Goal: Task Accomplishment & Management: Complete application form

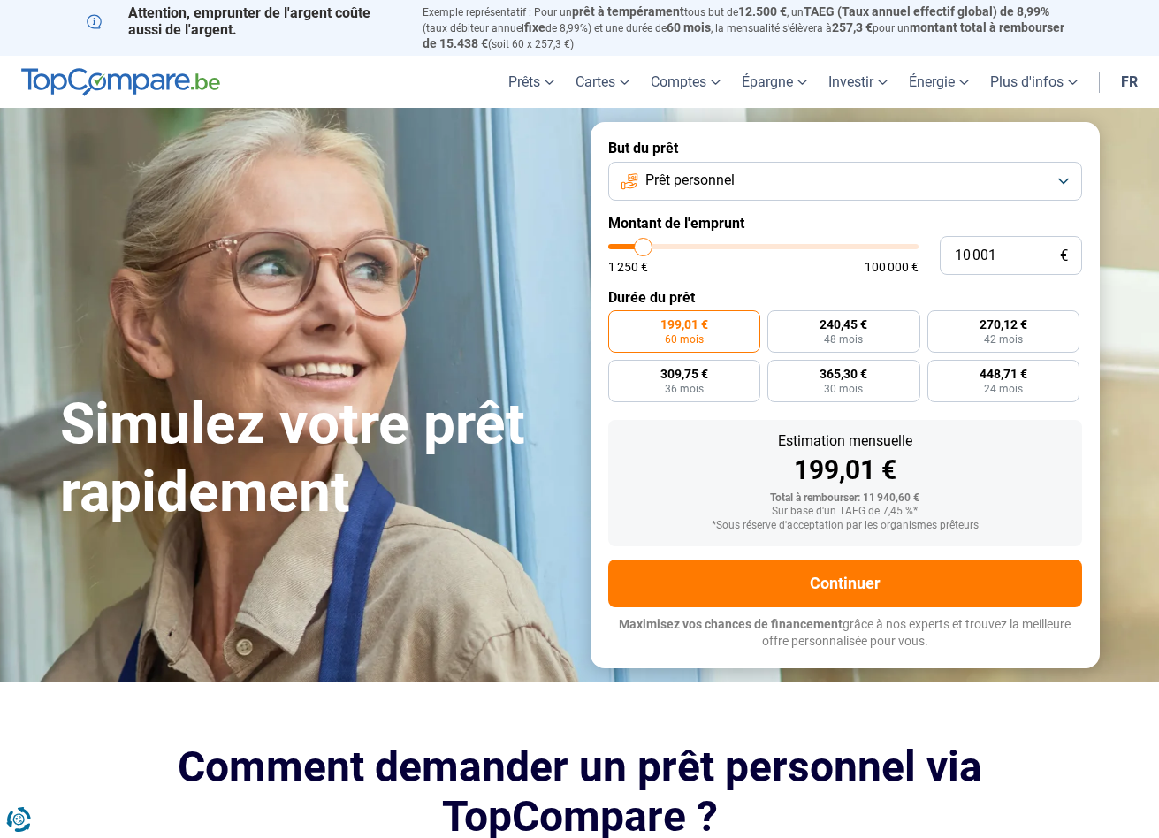
click at [699, 172] on span "Prêt personnel" at bounding box center [689, 180] width 89 height 19
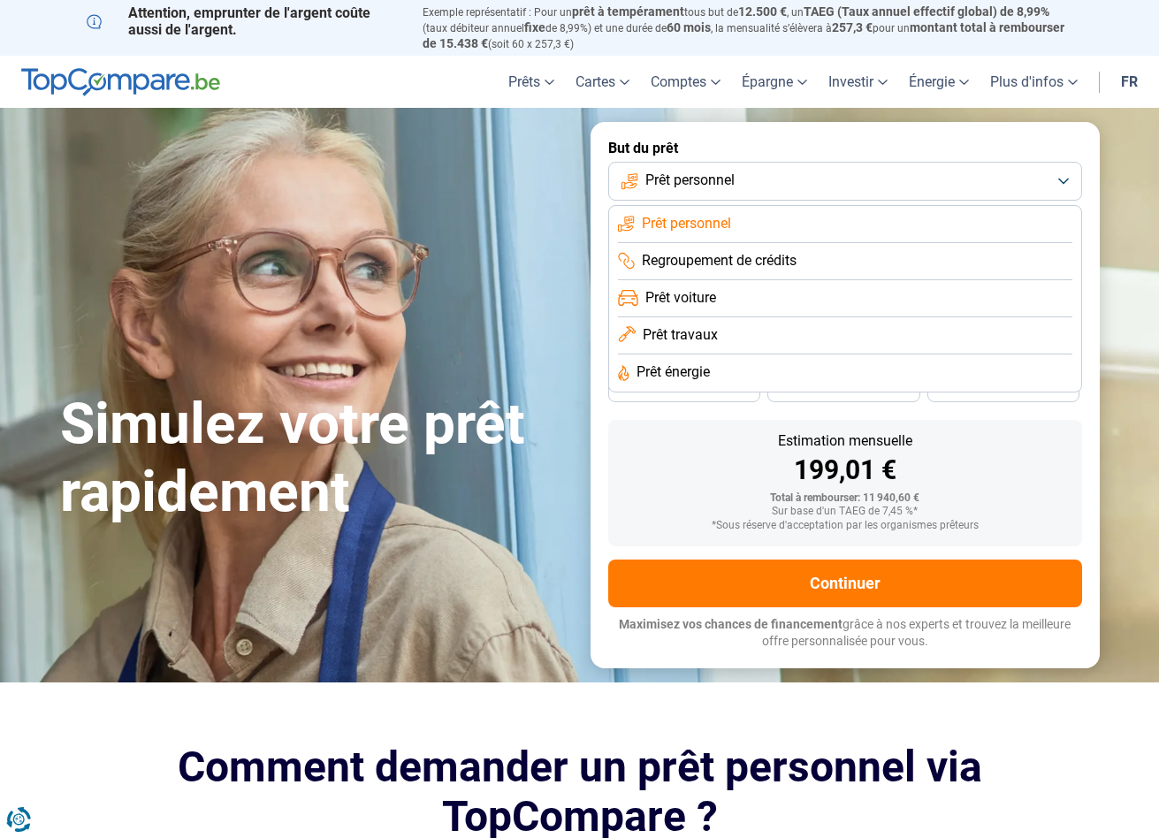
click at [680, 300] on span "Prêt voiture" at bounding box center [680, 297] width 71 height 19
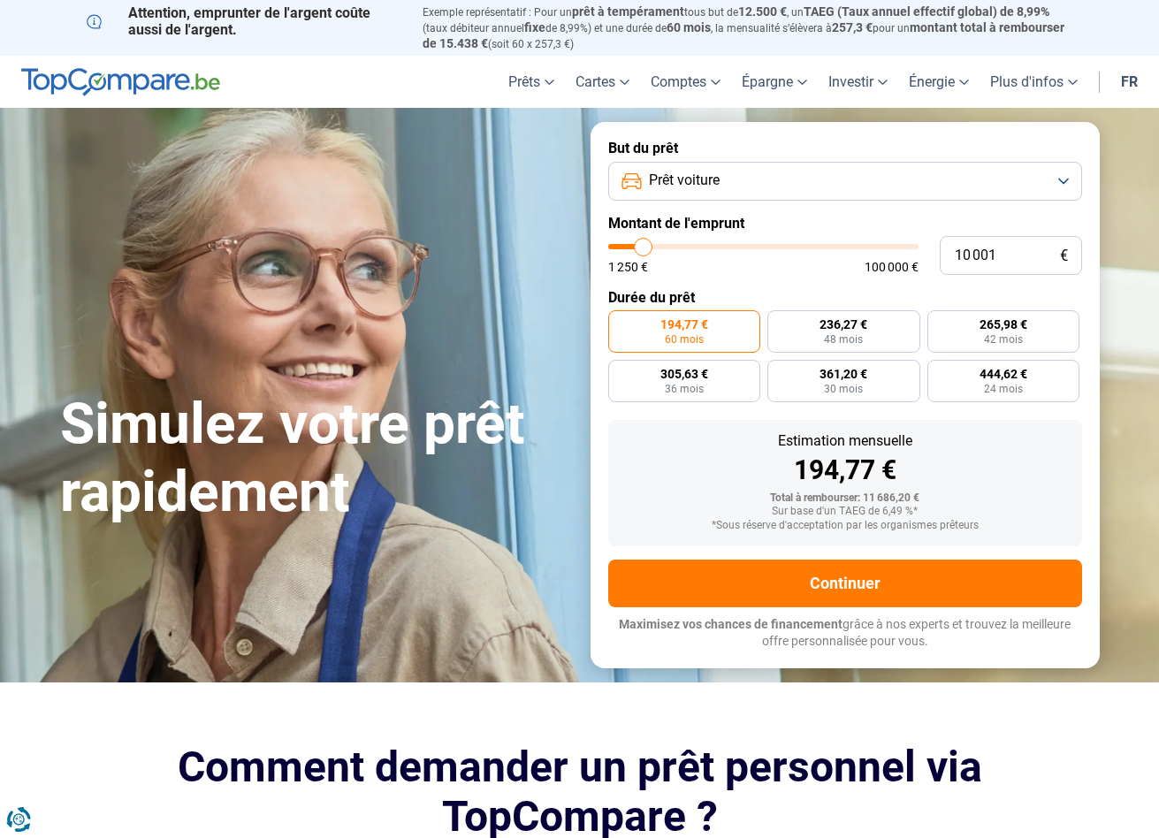
type input "10 250"
type input "10250"
type input "10 500"
type input "10500"
type input "10 750"
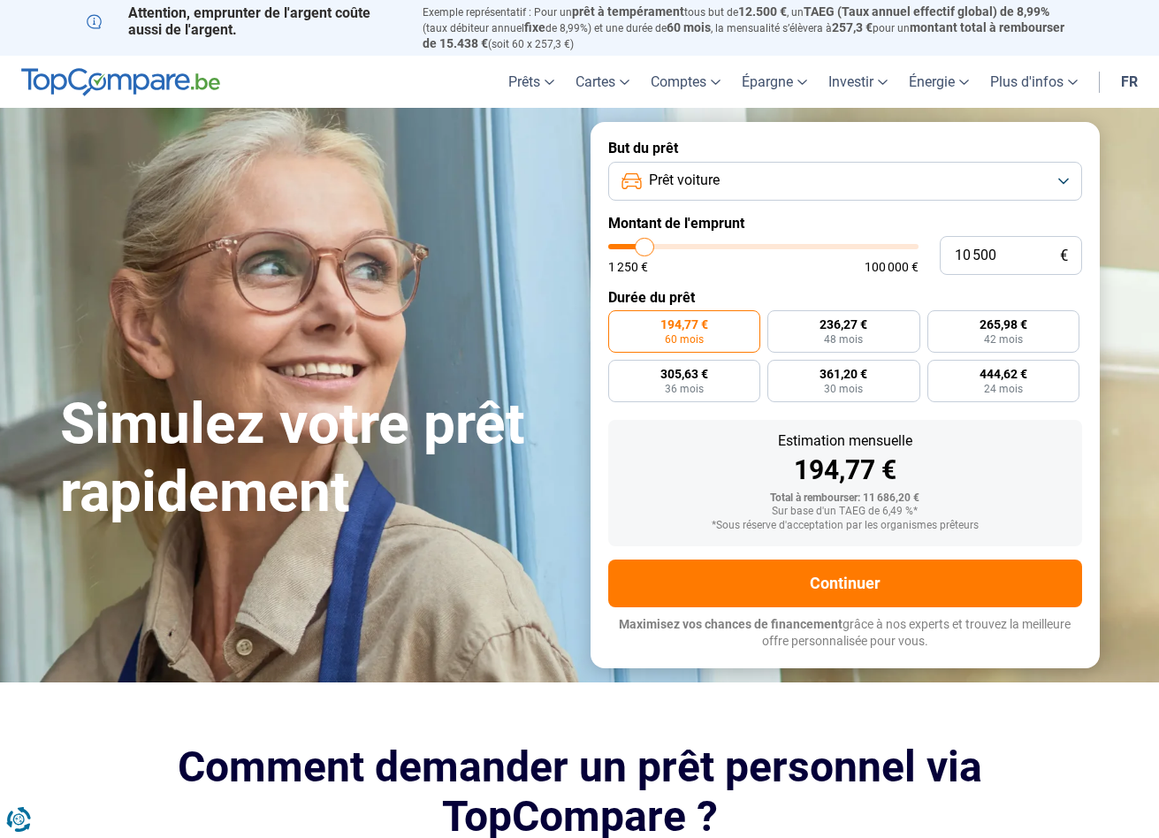
type input "10750"
type input "11 250"
type input "11250"
type input "11 500"
type input "11500"
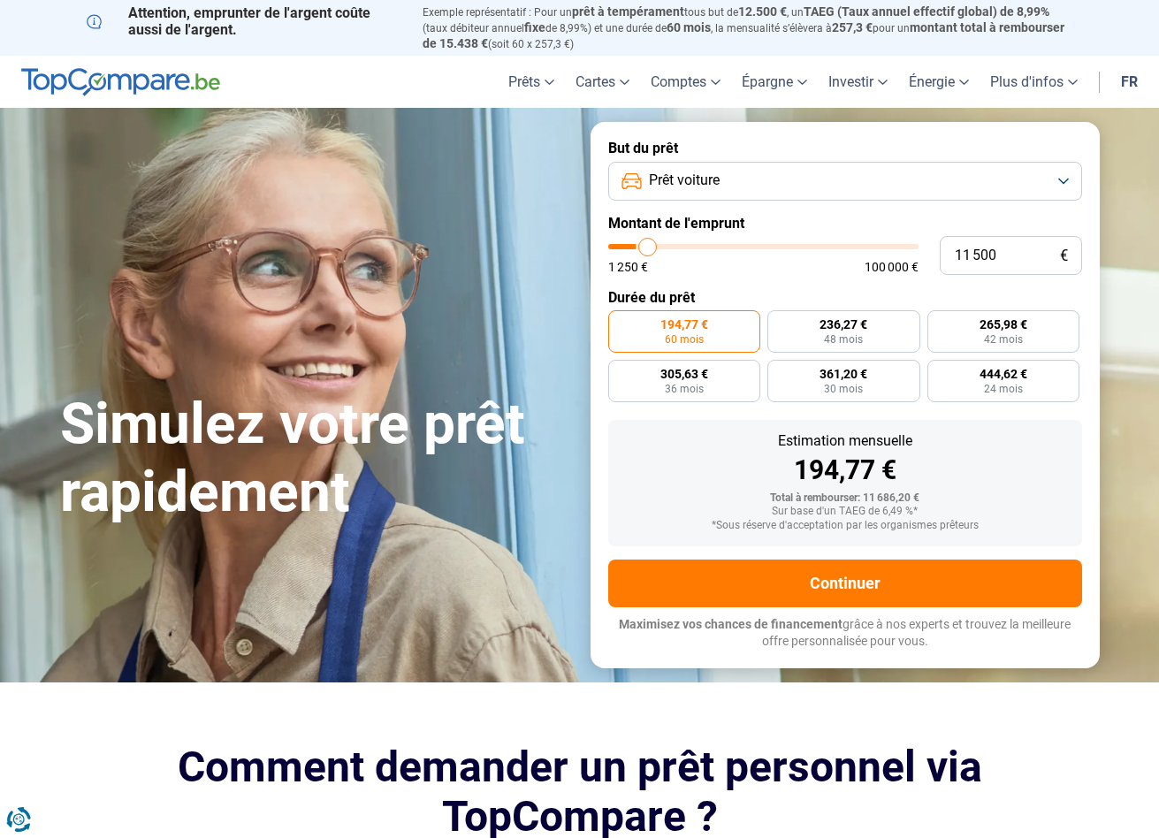
type input "11 750"
type input "11750"
type input "12 250"
type input "12250"
type input "12 750"
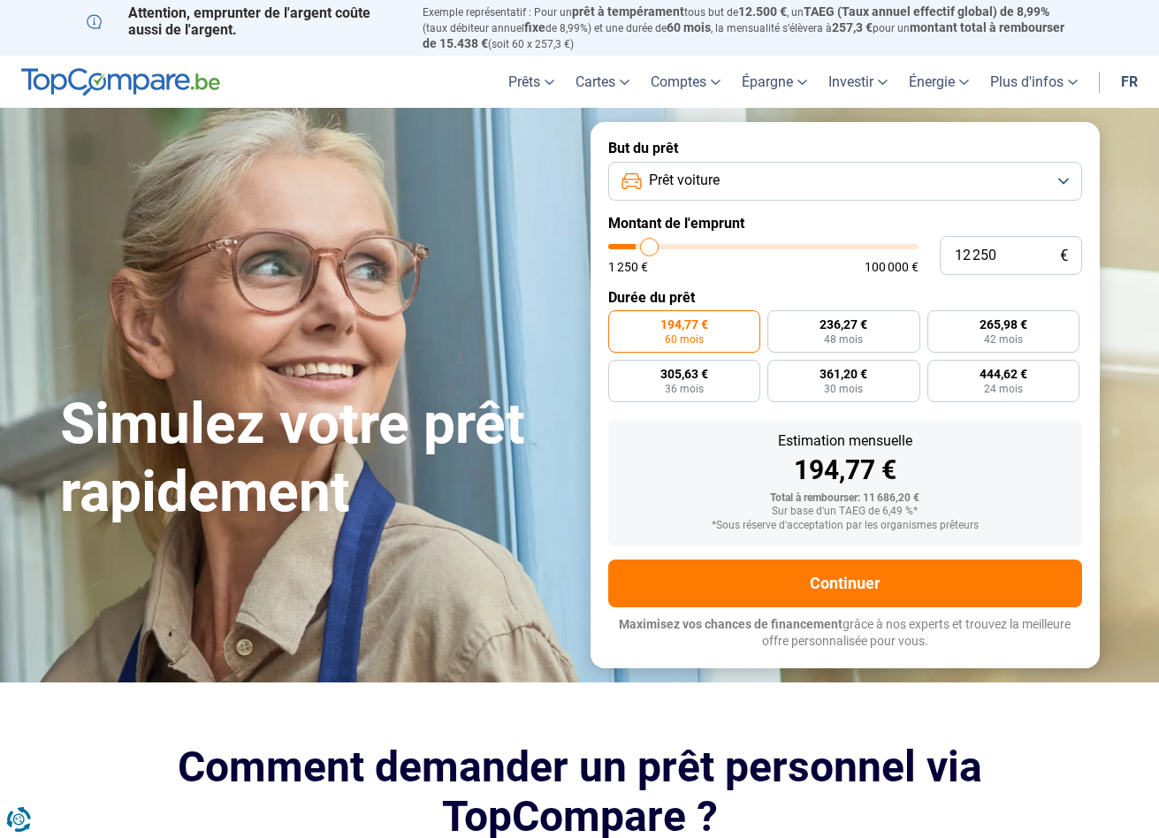
type input "12750"
type input "13 250"
type input "13250"
type input "14 000"
type input "14000"
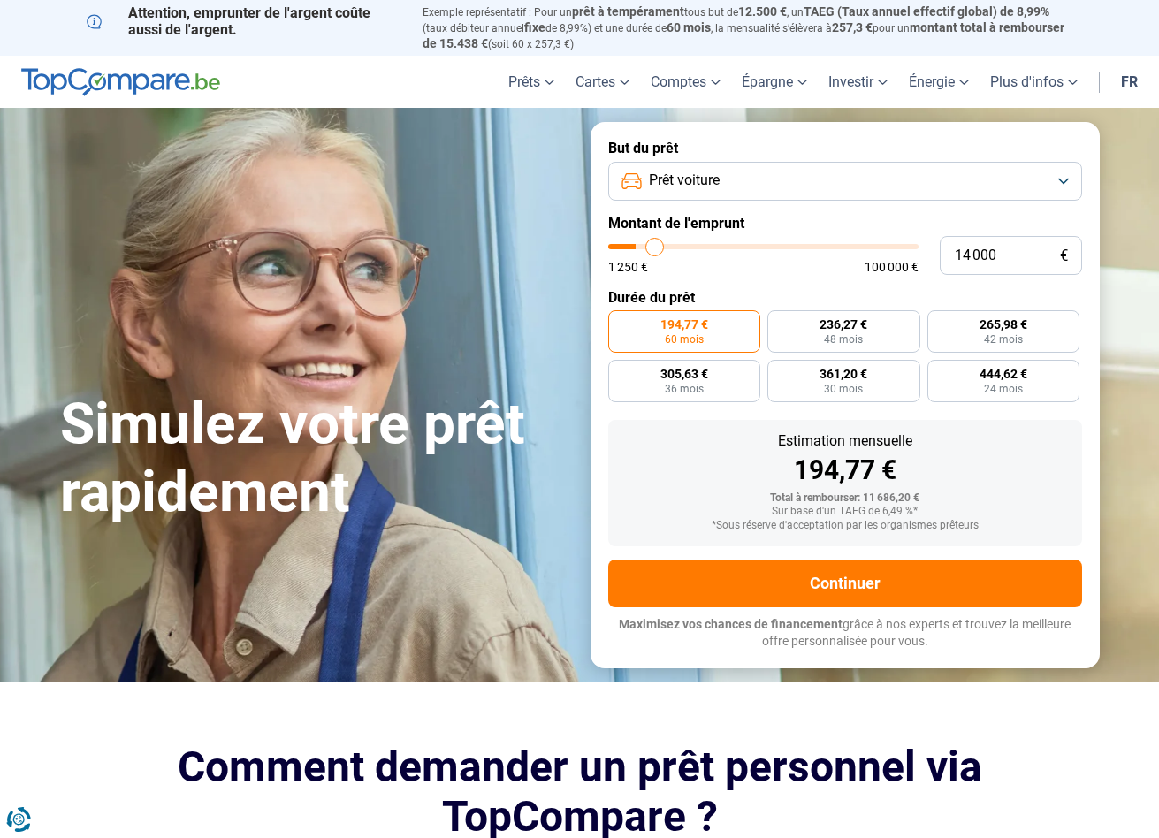
type input "15 000"
type input "15000"
type input "15 500"
type input "15500"
type input "16 000"
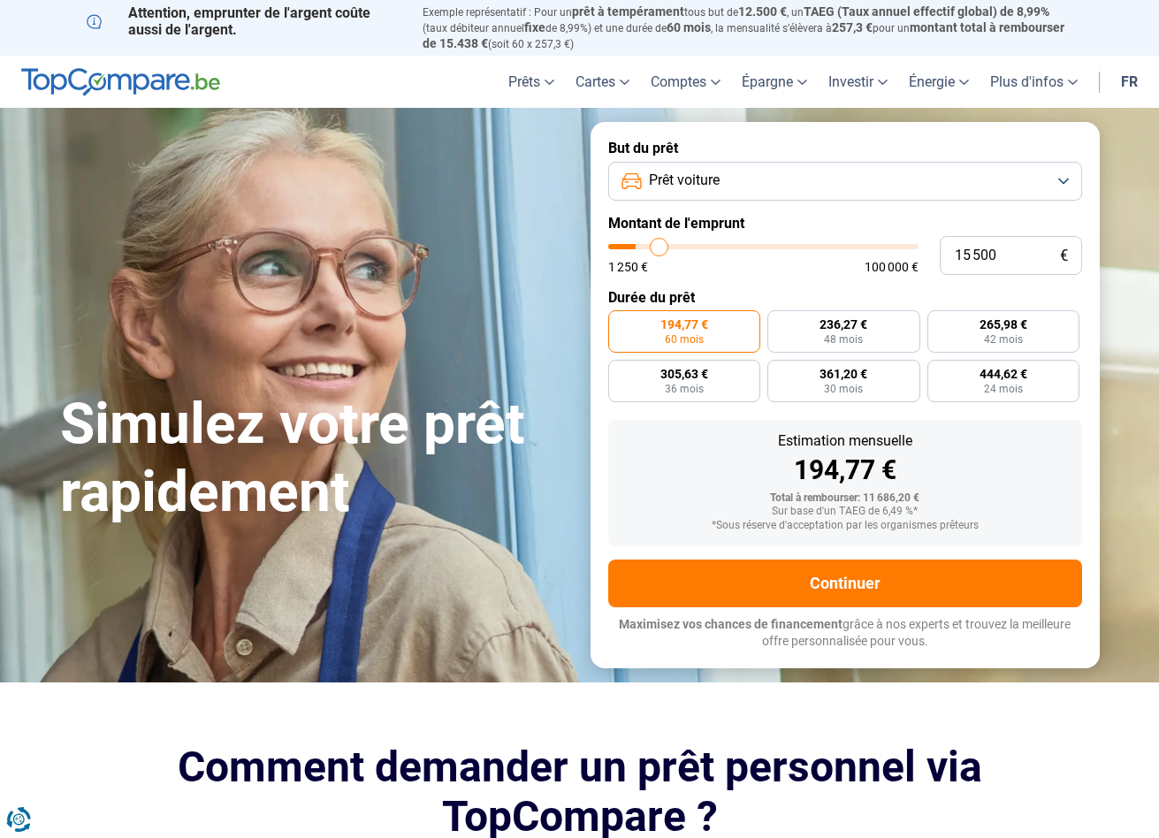
type input "16000"
type input "16 750"
type input "16750"
type input "17 750"
type input "17750"
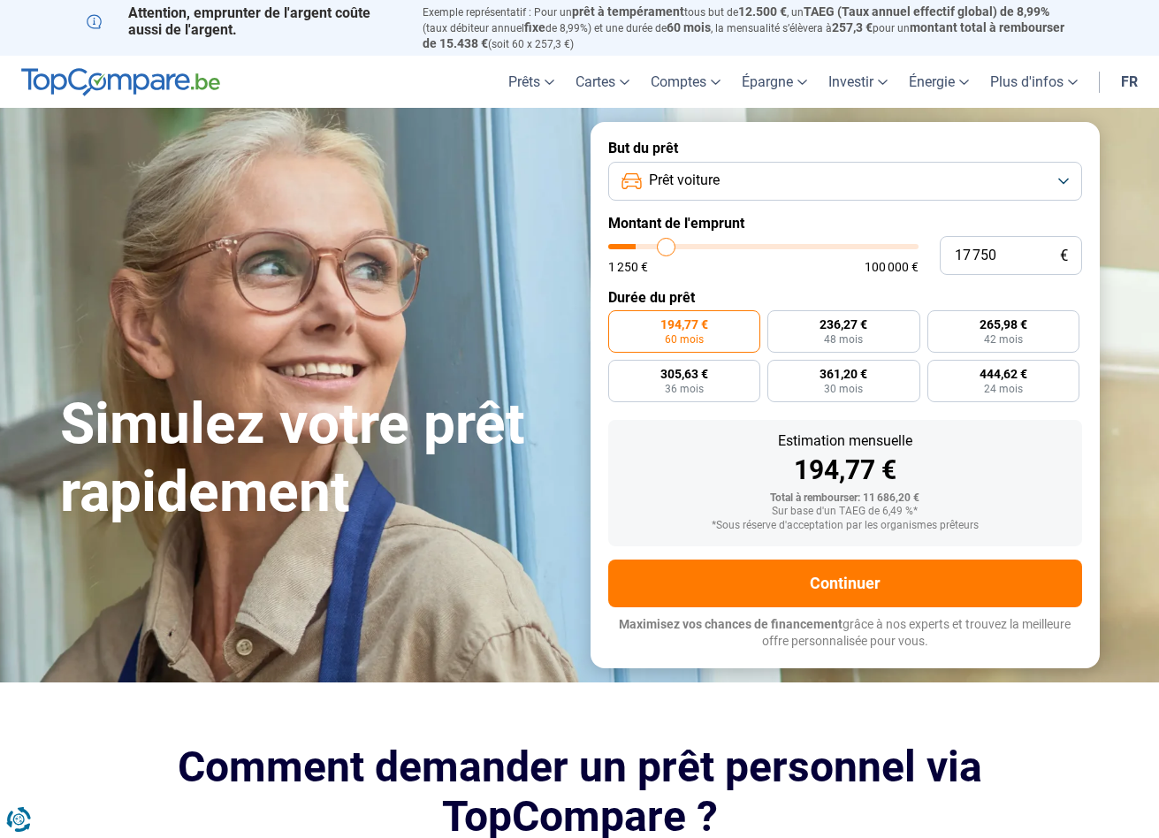
type input "18 250"
type input "18250"
type input "19 250"
type input "19250"
type input "20 000"
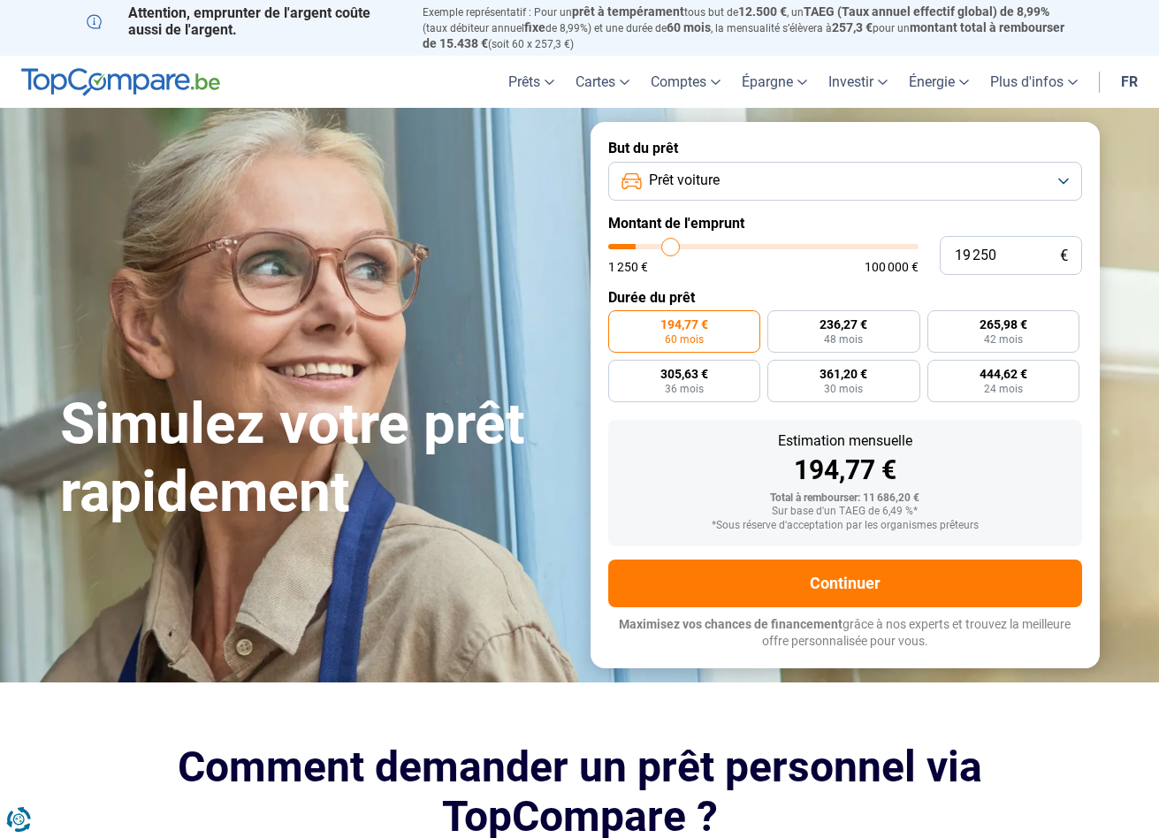
type input "20000"
type input "20 750"
type input "20750"
type input "21 500"
type input "21500"
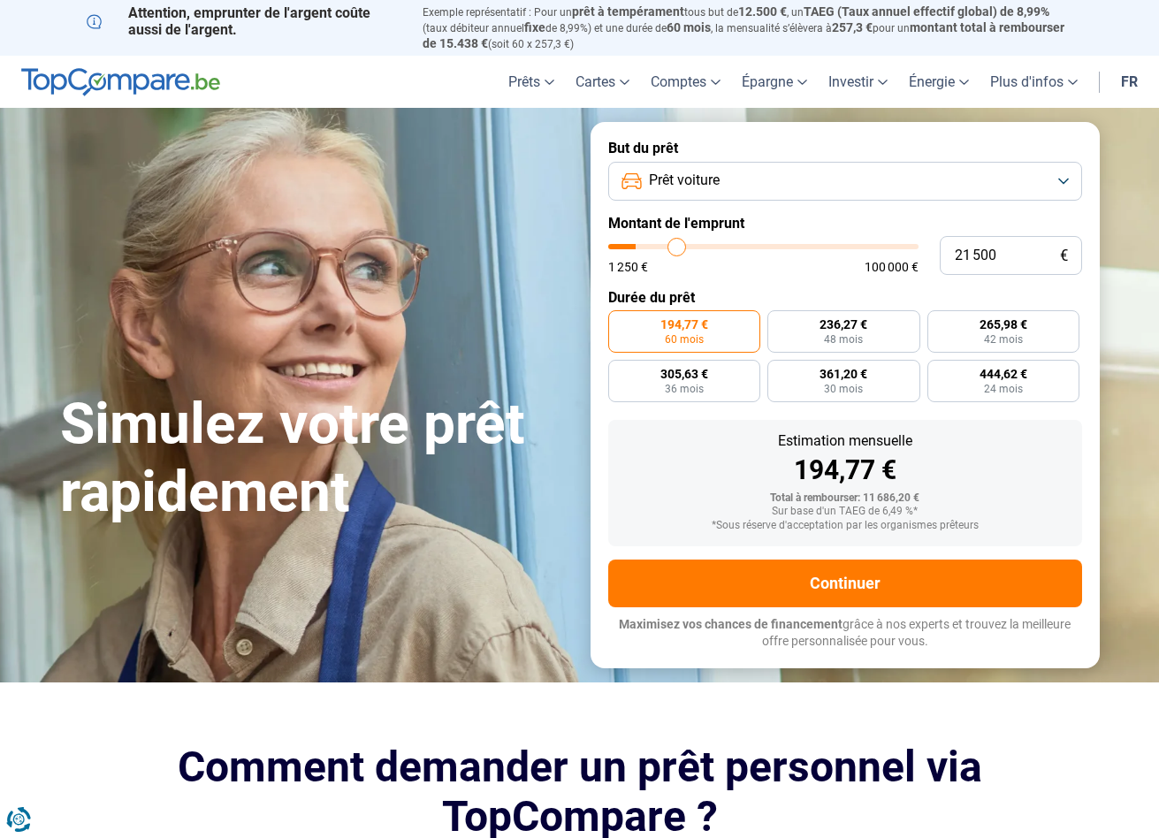
type input "22 500"
type input "22500"
type input "23 250"
type input "23250"
type input "24 000"
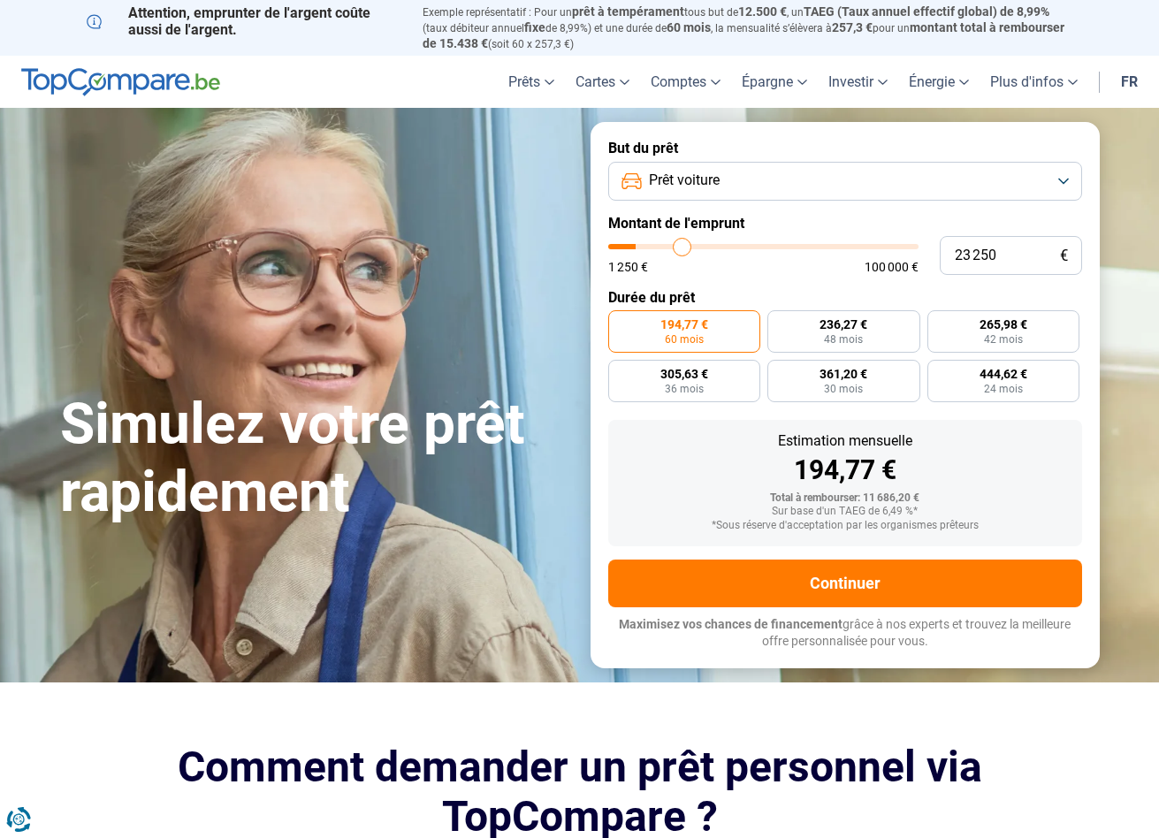
type input "24000"
type input "24 500"
type input "24500"
type input "25 250"
type input "25250"
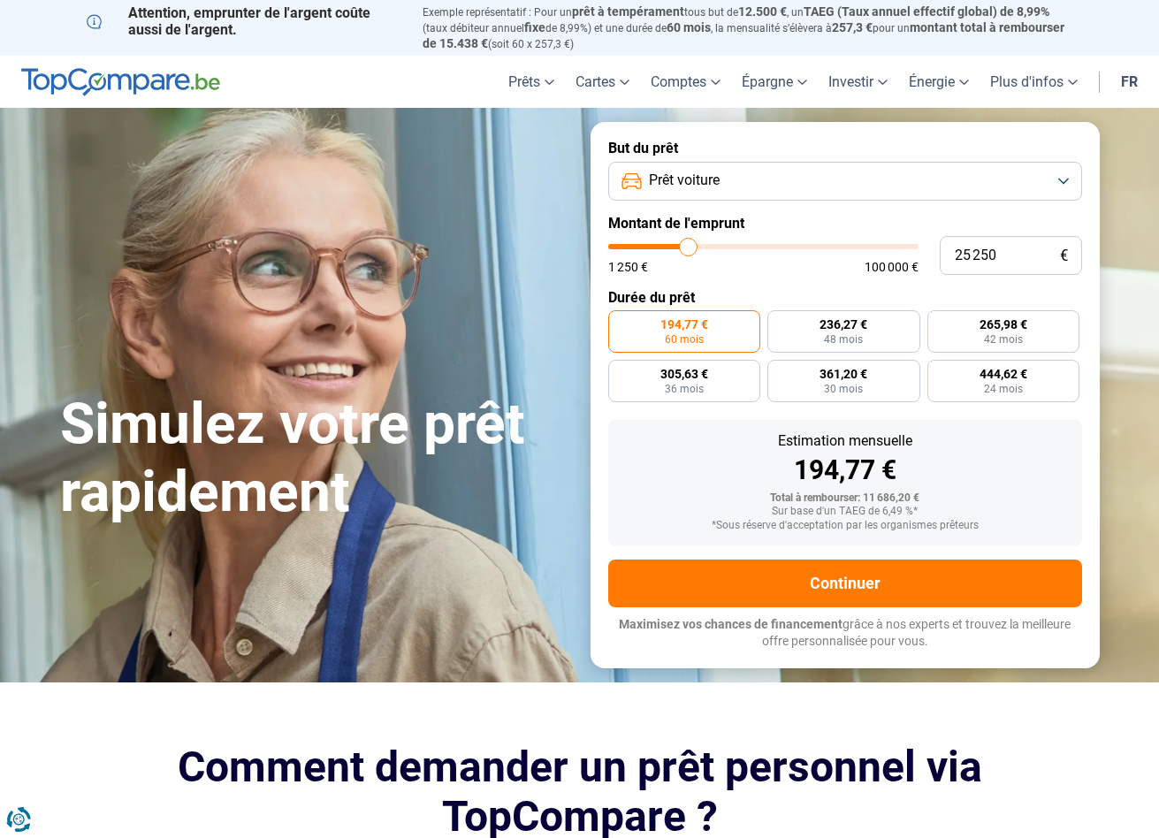
type input "25 750"
type input "25750"
type input "26 500"
type input "26500"
type input "27 000"
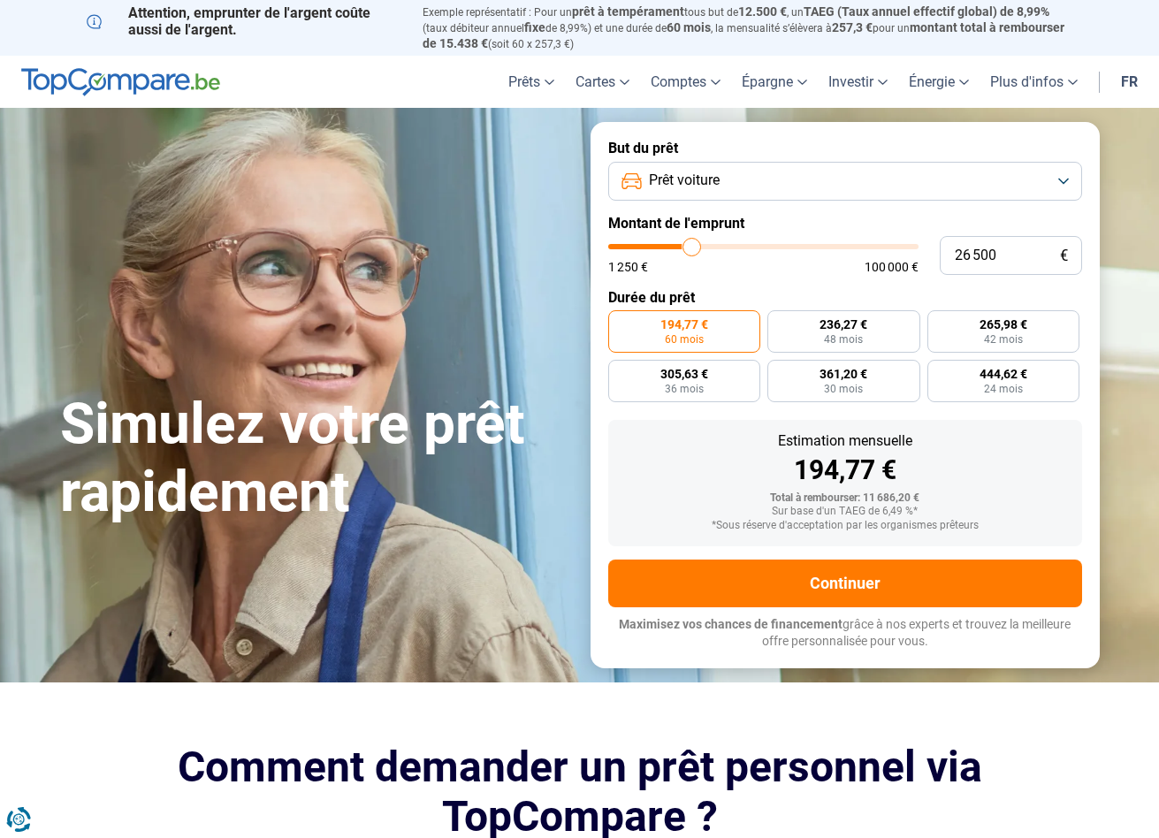
type input "27000"
type input "27 500"
type input "27500"
type input "28 000"
type input "28000"
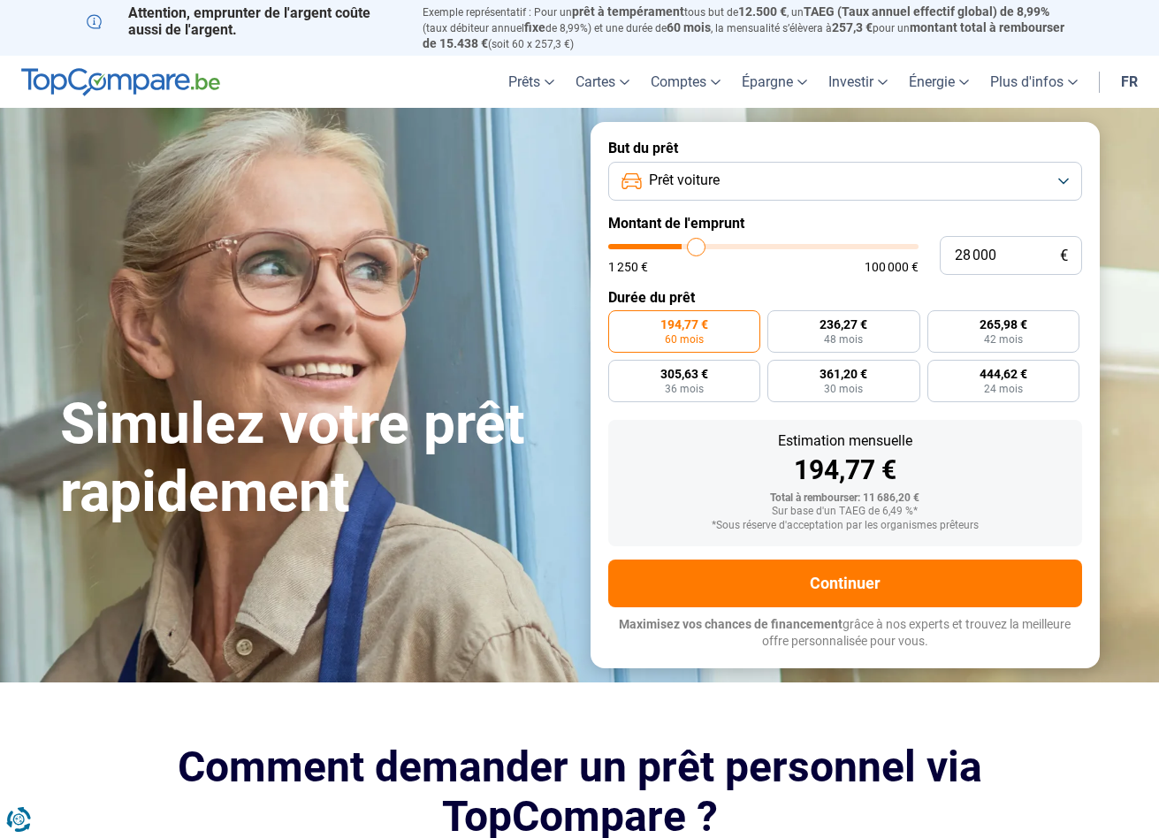
type input "28 500"
type input "28500"
type input "29 000"
type input "29000"
type input "29 250"
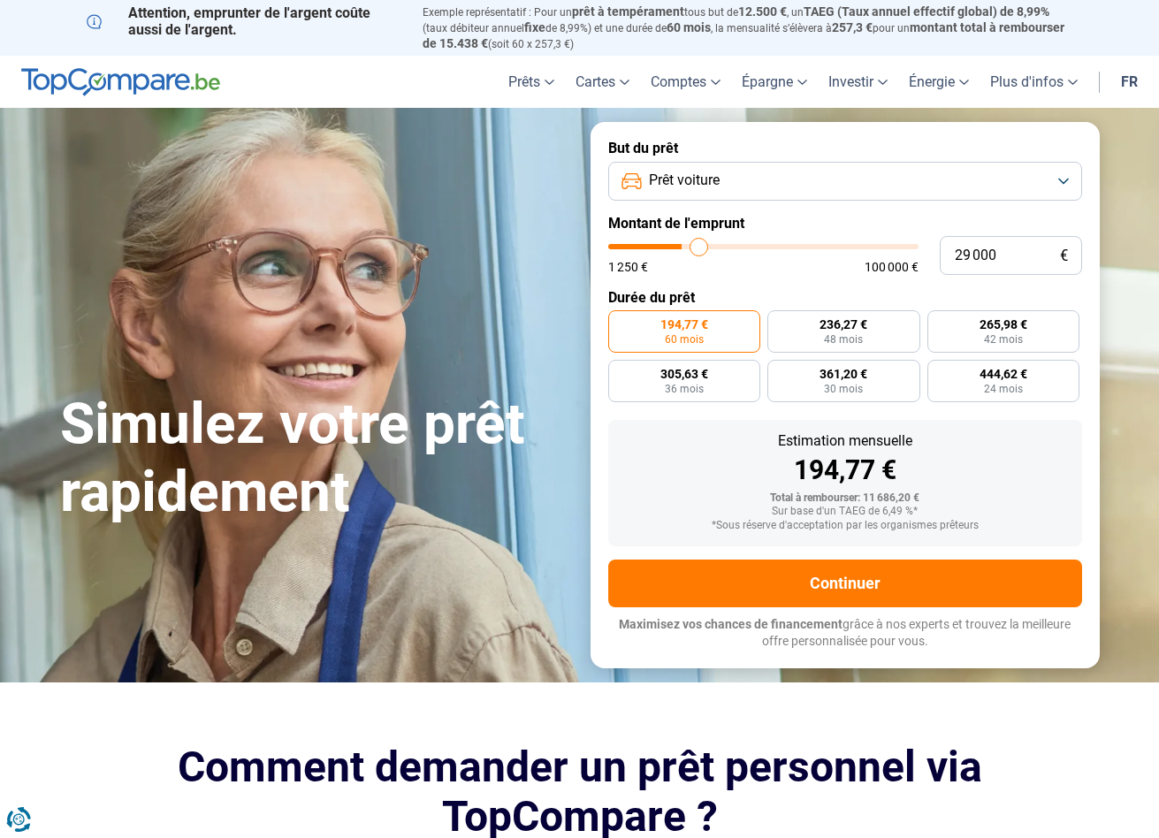
type input "29250"
type input "29 750"
type input "29750"
type input "30 500"
type input "30500"
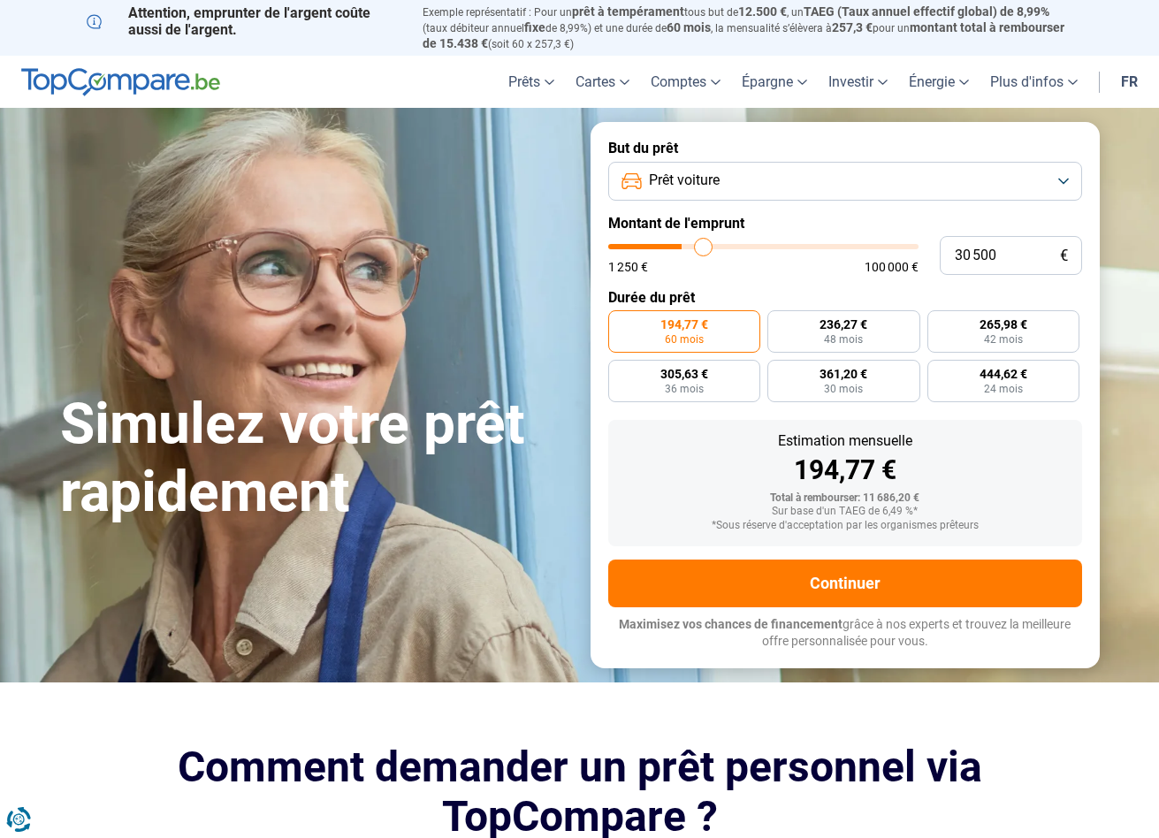
type input "31 000"
type input "31000"
type input "31 500"
type input "31500"
type input "32 500"
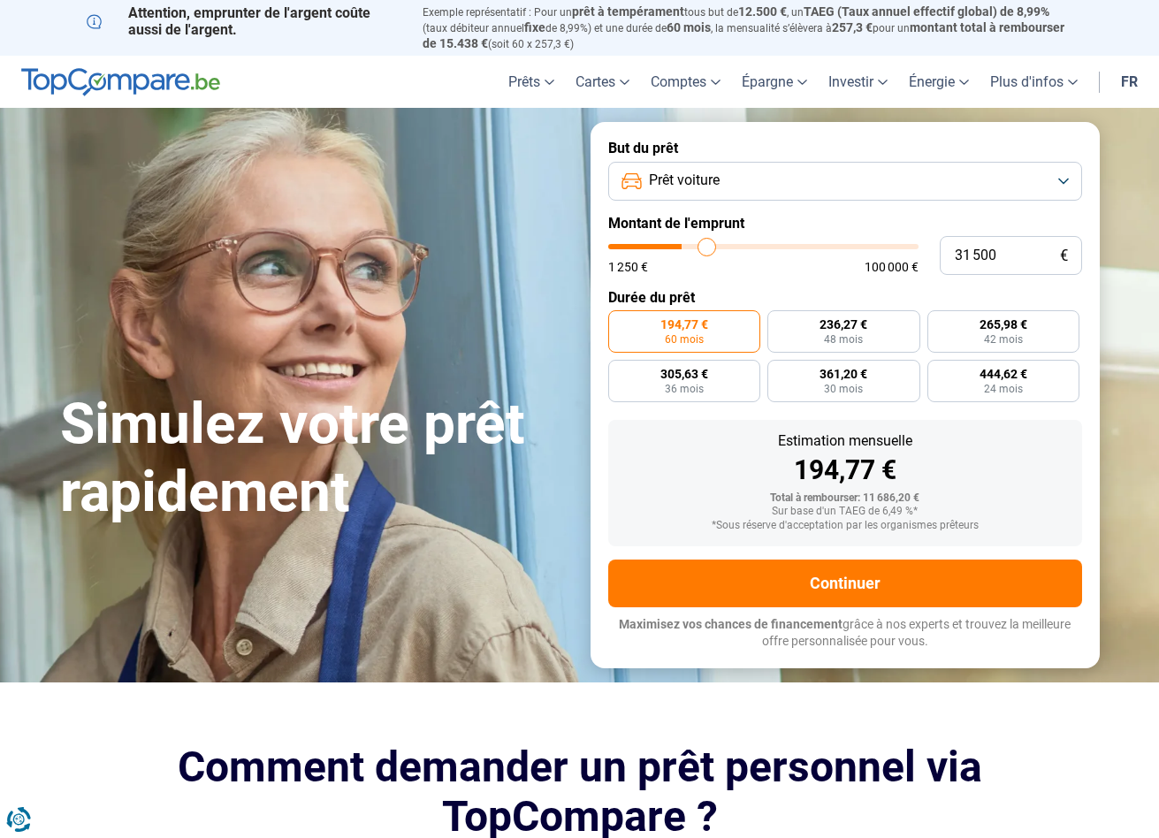
type input "32500"
type input "33 000"
type input "33000"
type input "33 500"
type input "33500"
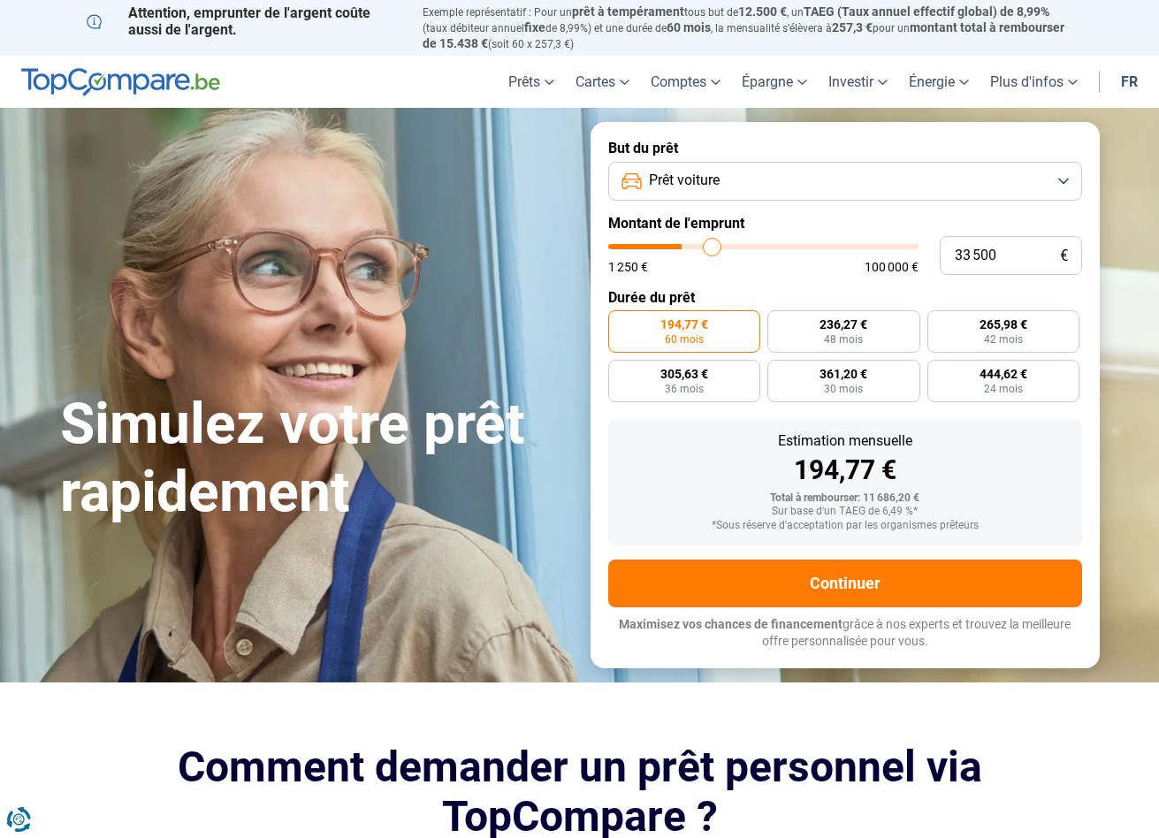
type input "34 000"
type input "34000"
type input "34 500"
type input "34500"
type input "35 000"
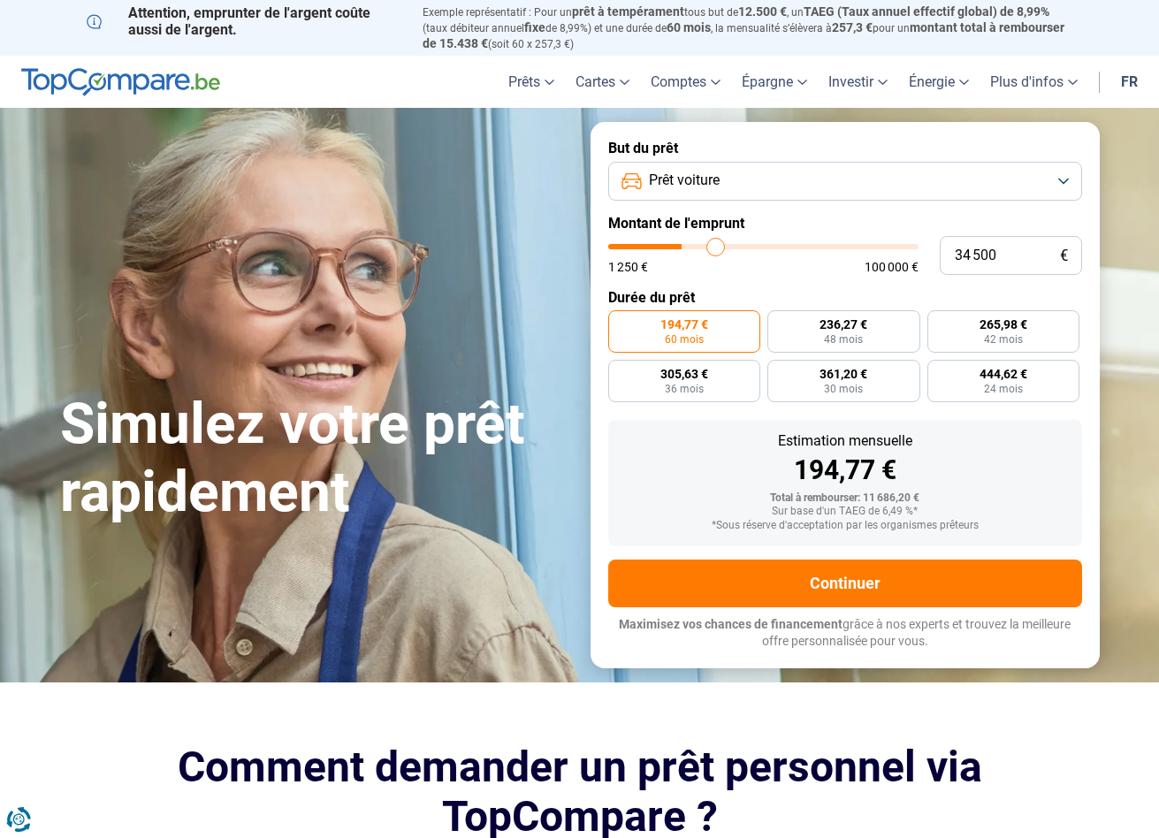
type input "35000"
type input "35 750"
type input "35750"
type input "36 250"
type input "36250"
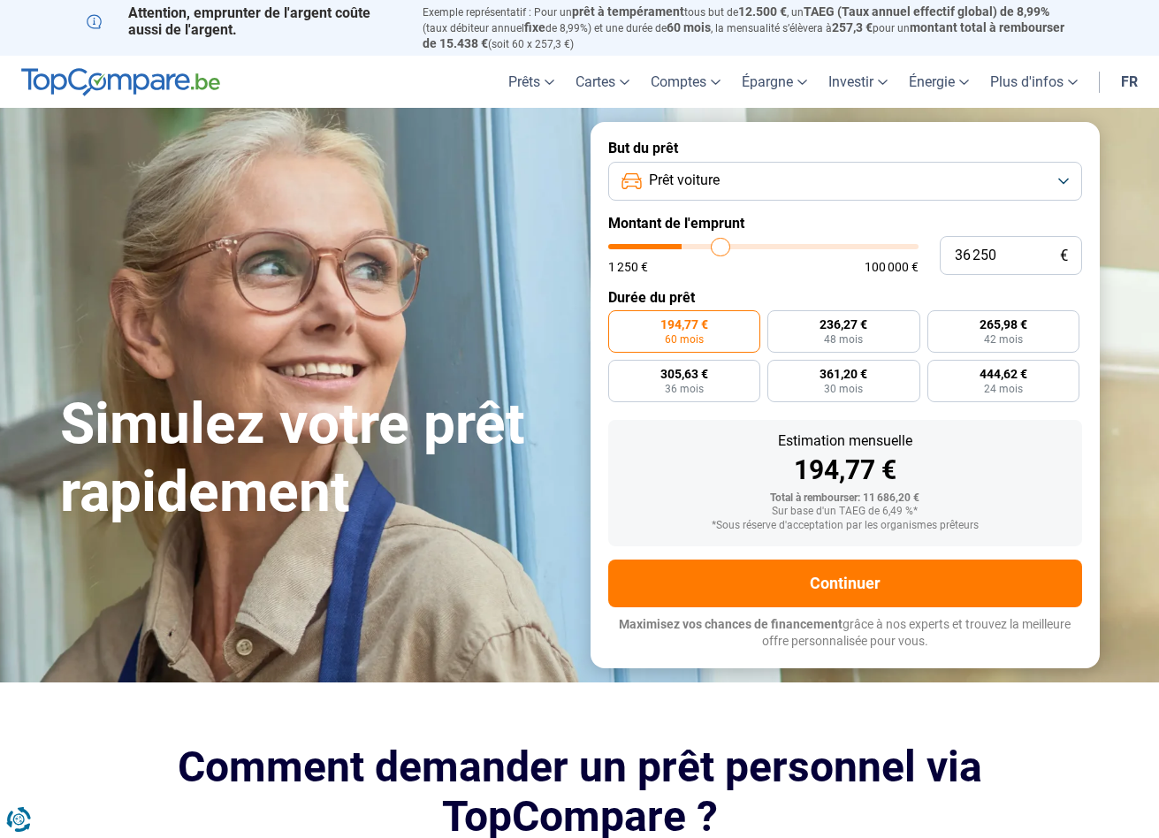
type input "36 750"
type input "36750"
type input "37 000"
type input "37000"
type input "37 250"
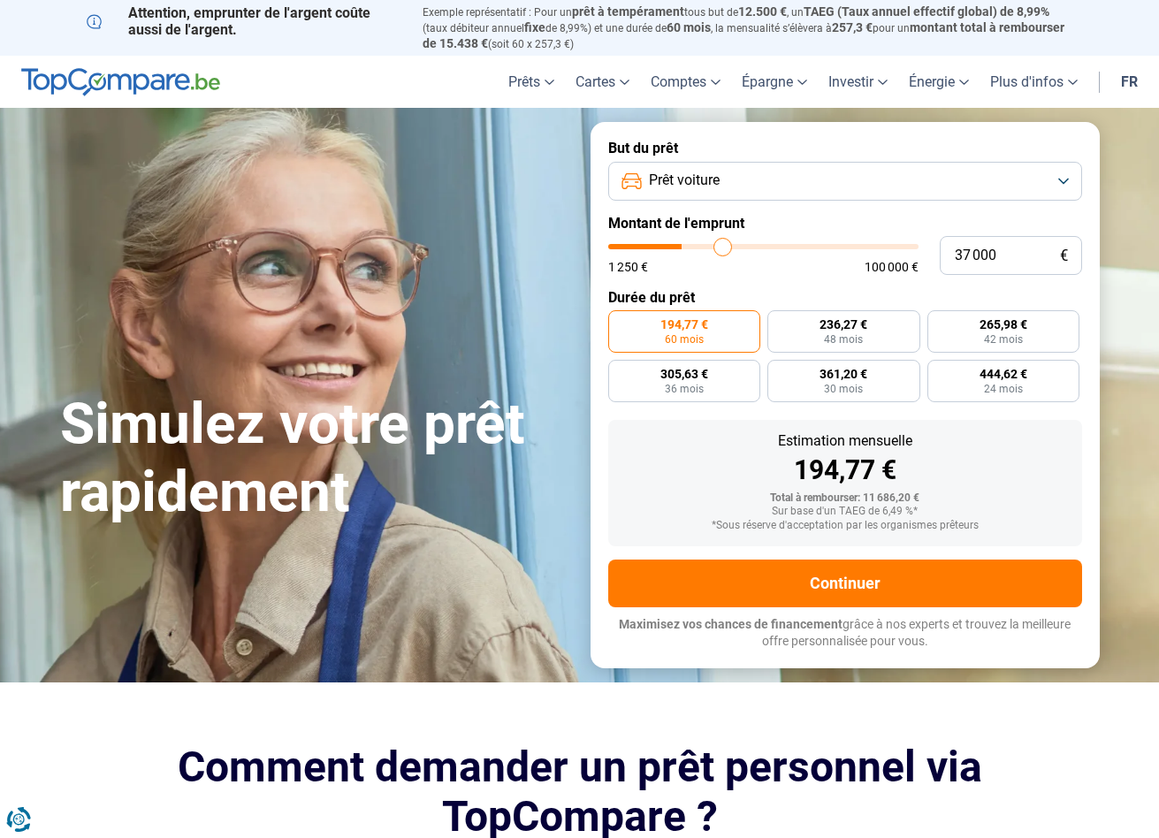
type input "37250"
type input "37 750"
type input "37750"
type input "38 250"
type input "38250"
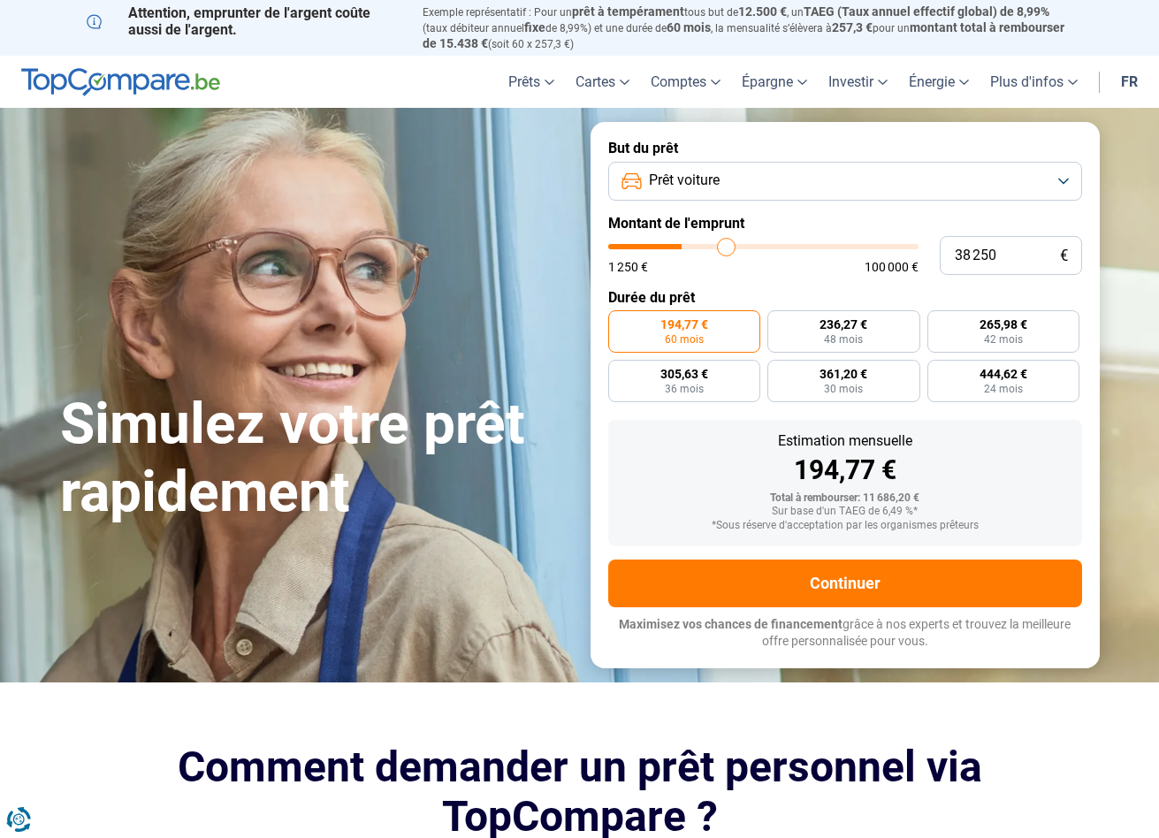
type input "38 500"
type input "38500"
type input "39 000"
type input "39000"
type input "39 500"
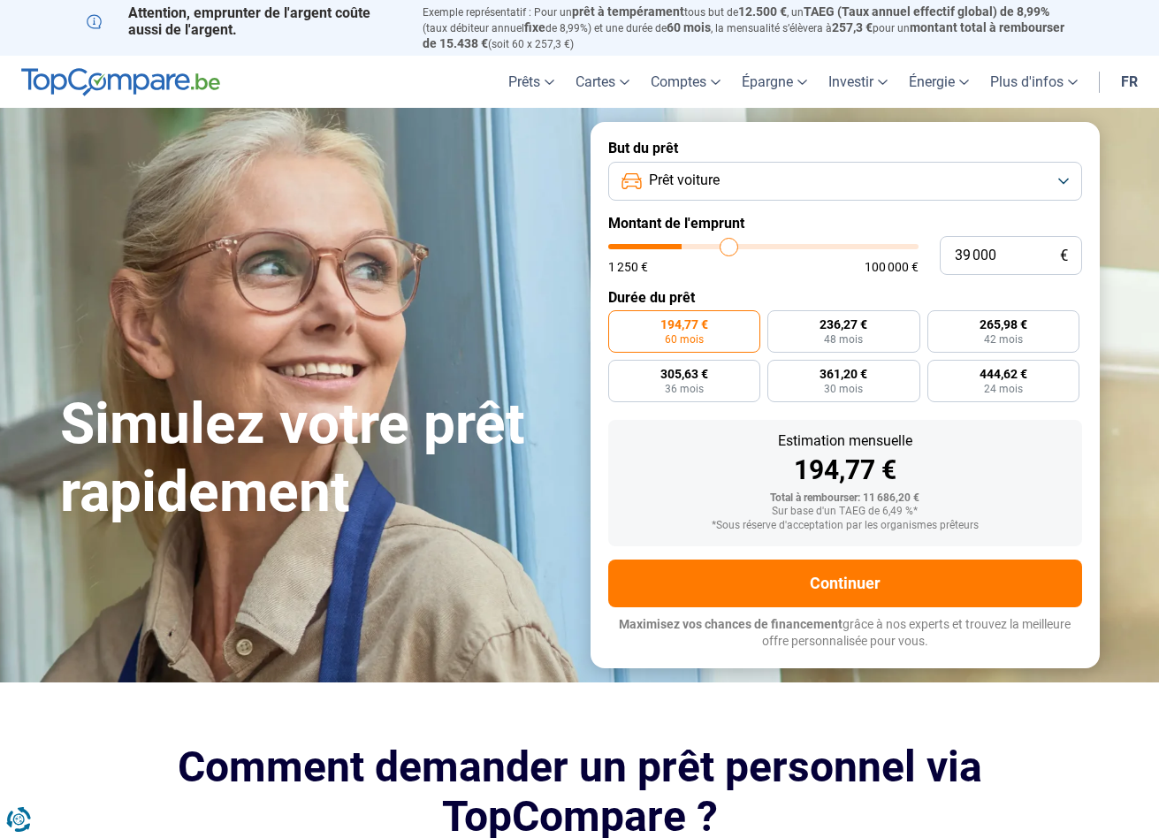
type input "39500"
type input "40 000"
type input "40000"
type input "40 750"
type input "40750"
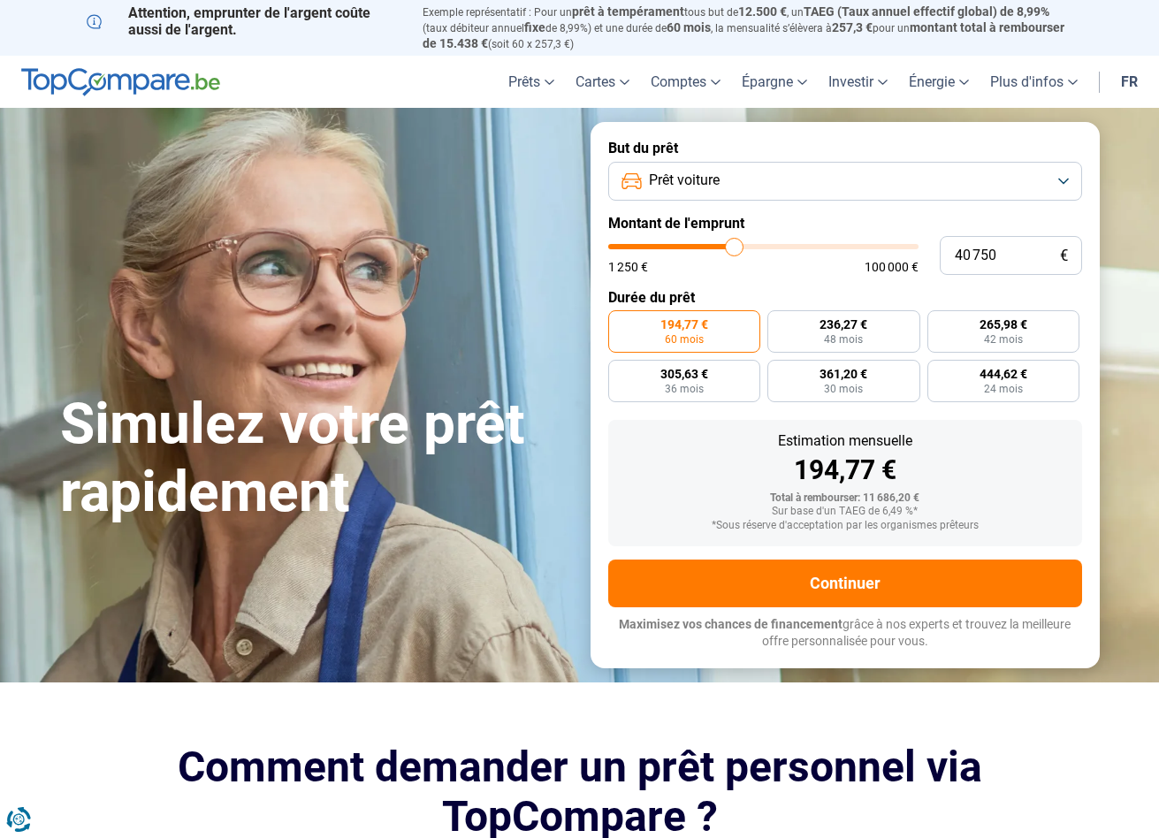
type input "41 250"
type input "41250"
type input "41 750"
type input "41750"
type input "42 250"
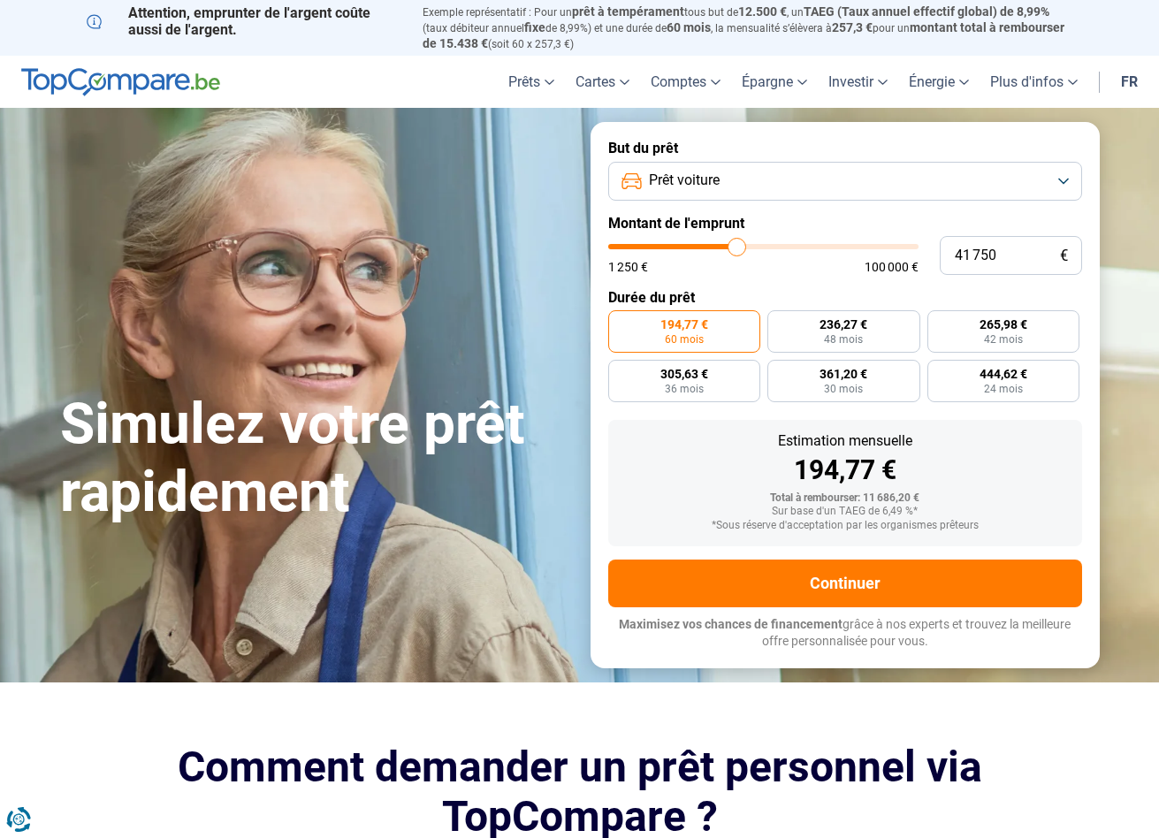
type input "42250"
type input "42 750"
type input "42750"
type input "43 500"
type input "43500"
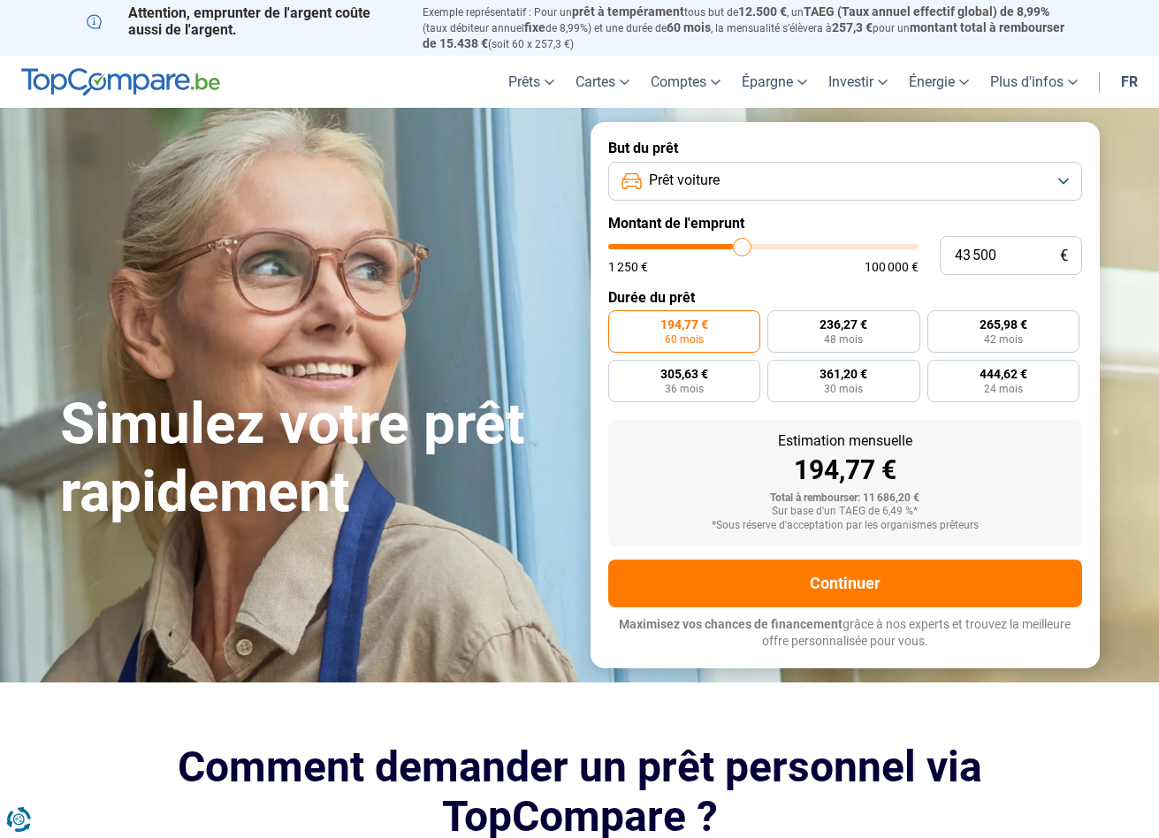
type input "44 000"
type input "44000"
type input "44 500"
type input "44500"
type input "44 750"
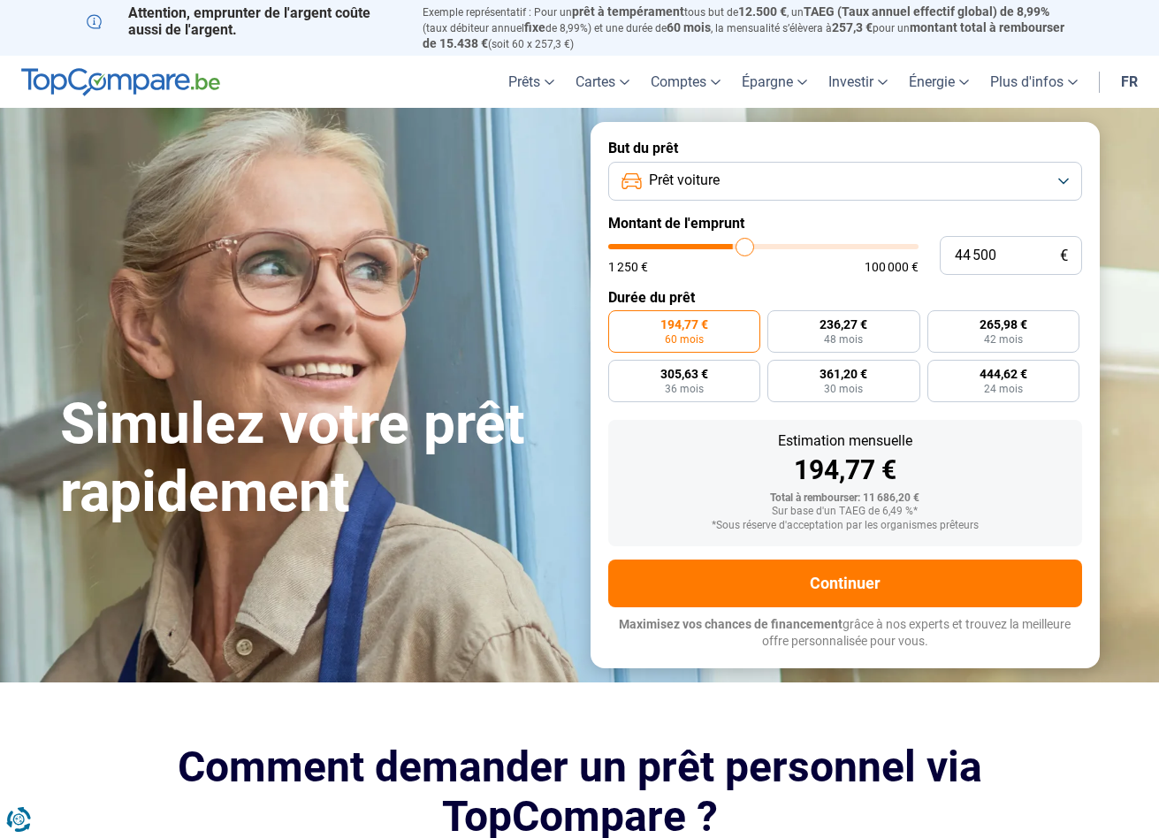
type input "44750"
type input "45 250"
type input "45250"
type input "45 500"
type input "45500"
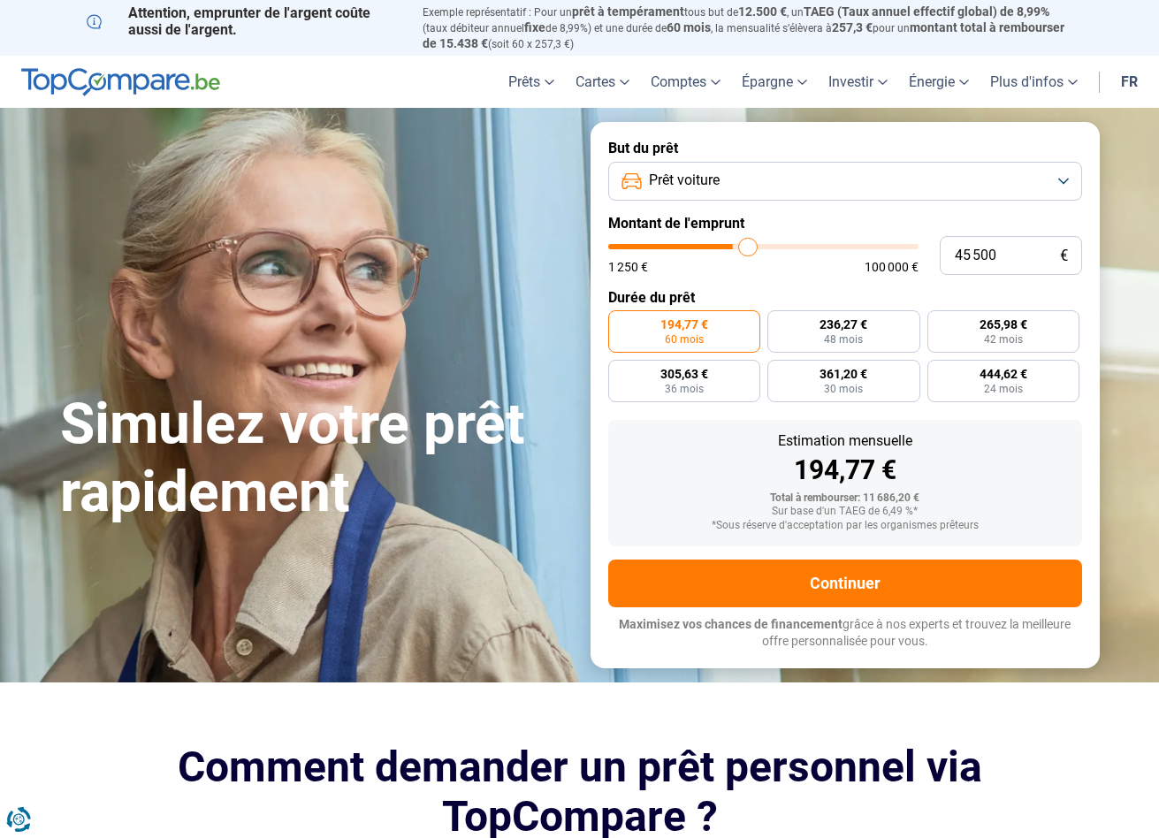
type input "45 750"
type input "45750"
type input "46 000"
type input "46000"
type input "46 500"
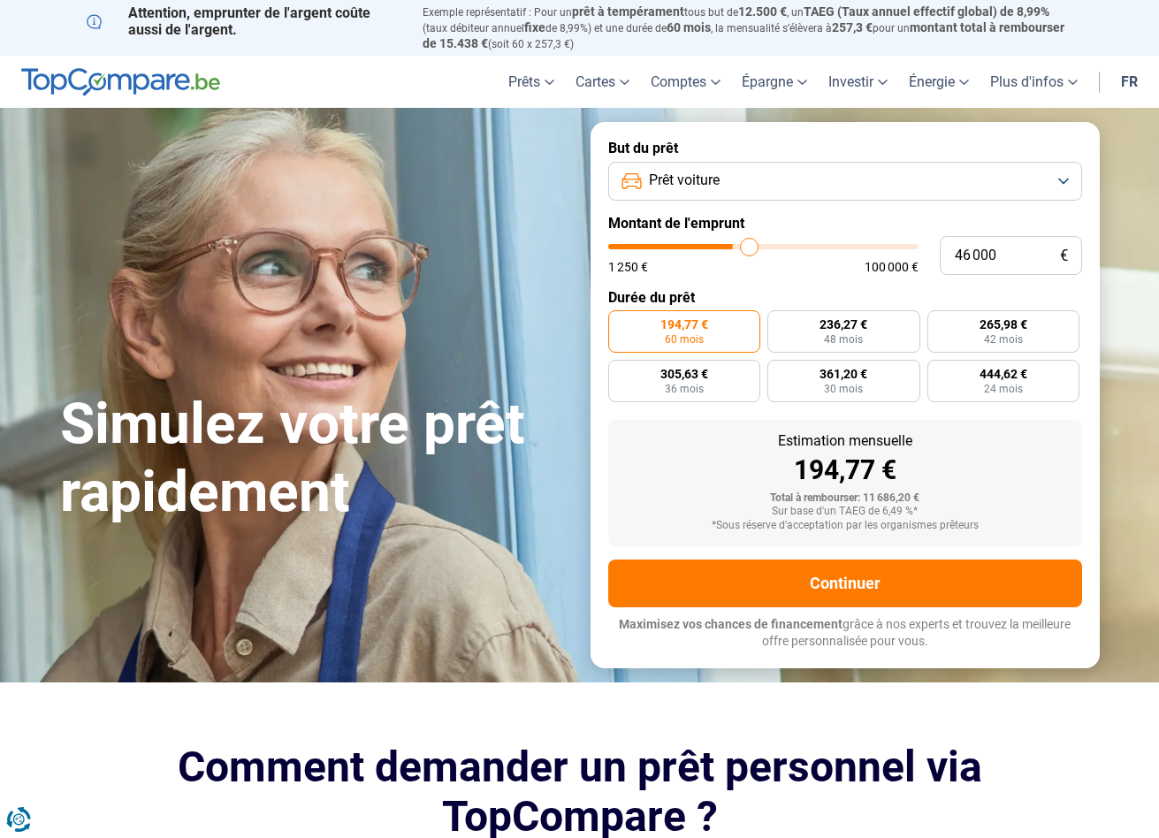
type input "46500"
type input "46 750"
type input "46750"
type input "47 000"
type input "47000"
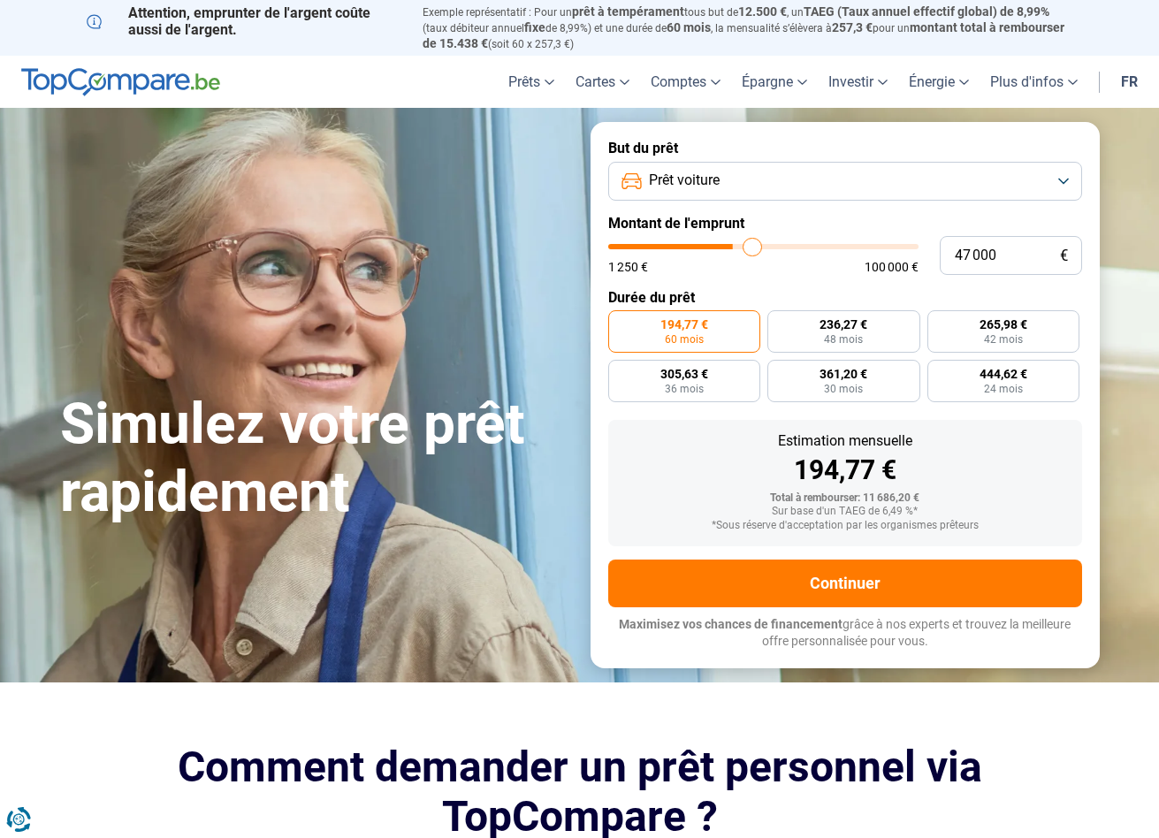
type input "47 250"
type input "47250"
type input "47 500"
type input "47500"
type input "47 750"
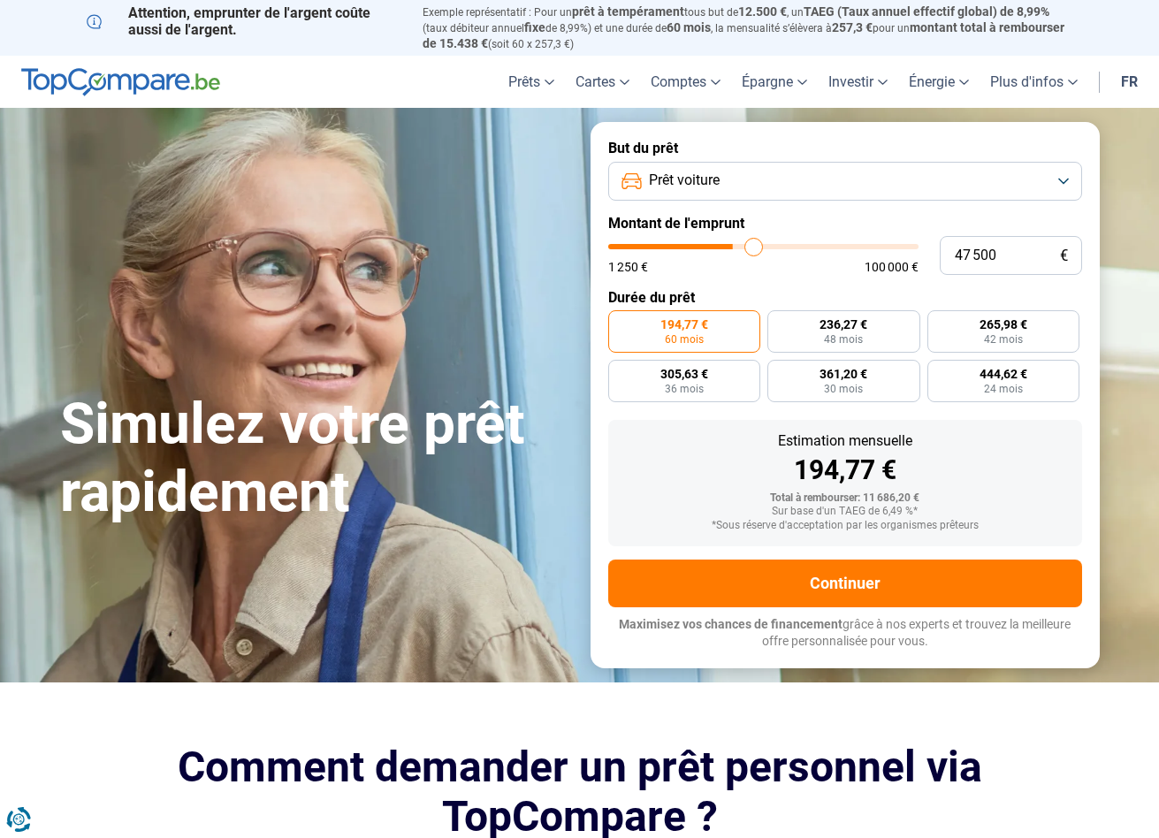
type input "47750"
type input "48 000"
type input "48000"
type input "47 750"
type input "47750"
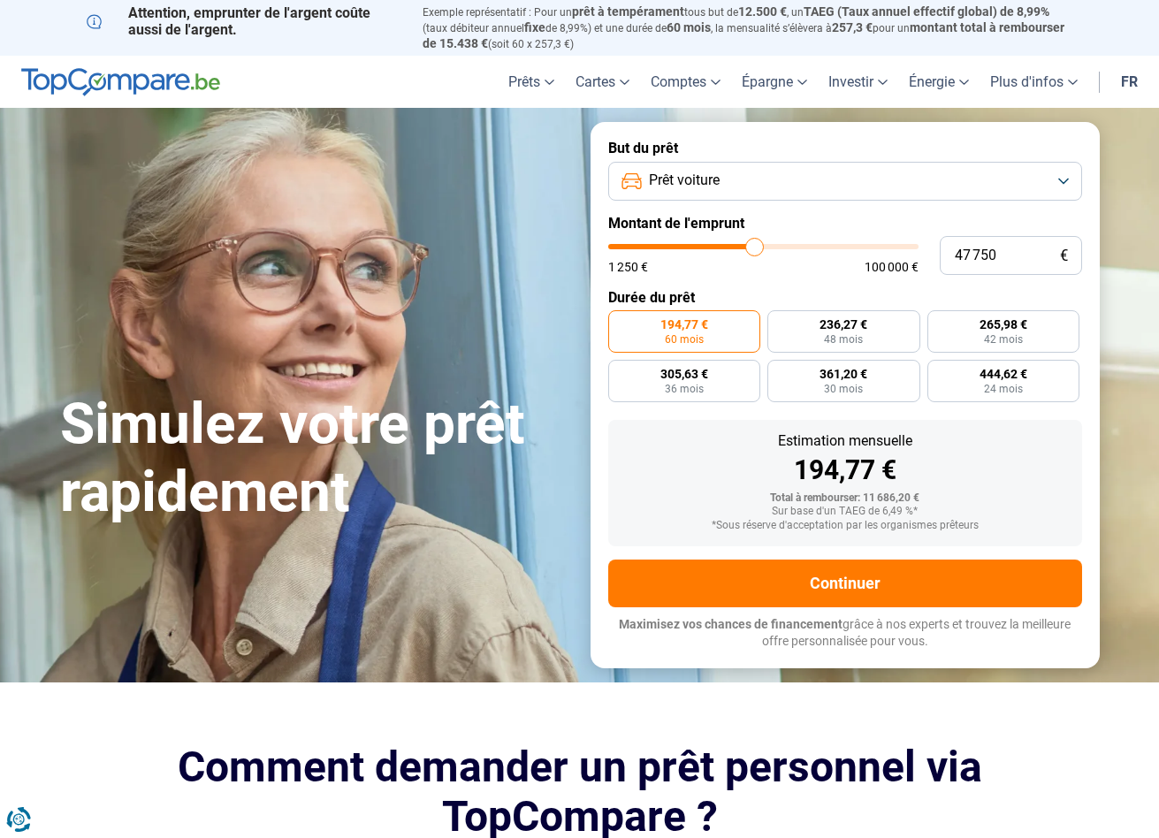
type input "47 500"
type input "47500"
type input "47 250"
type input "47250"
type input "47 000"
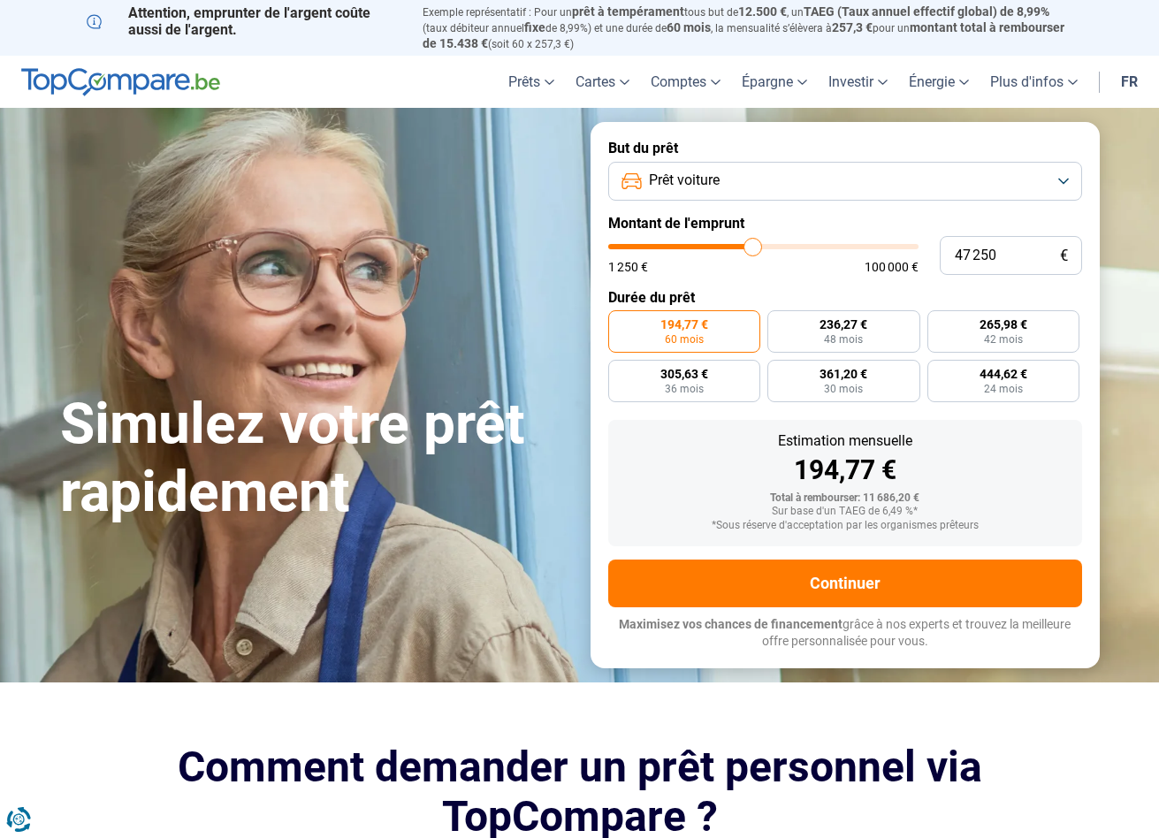
type input "47000"
type input "46 250"
type input "46250"
type input "45 500"
type input "45500"
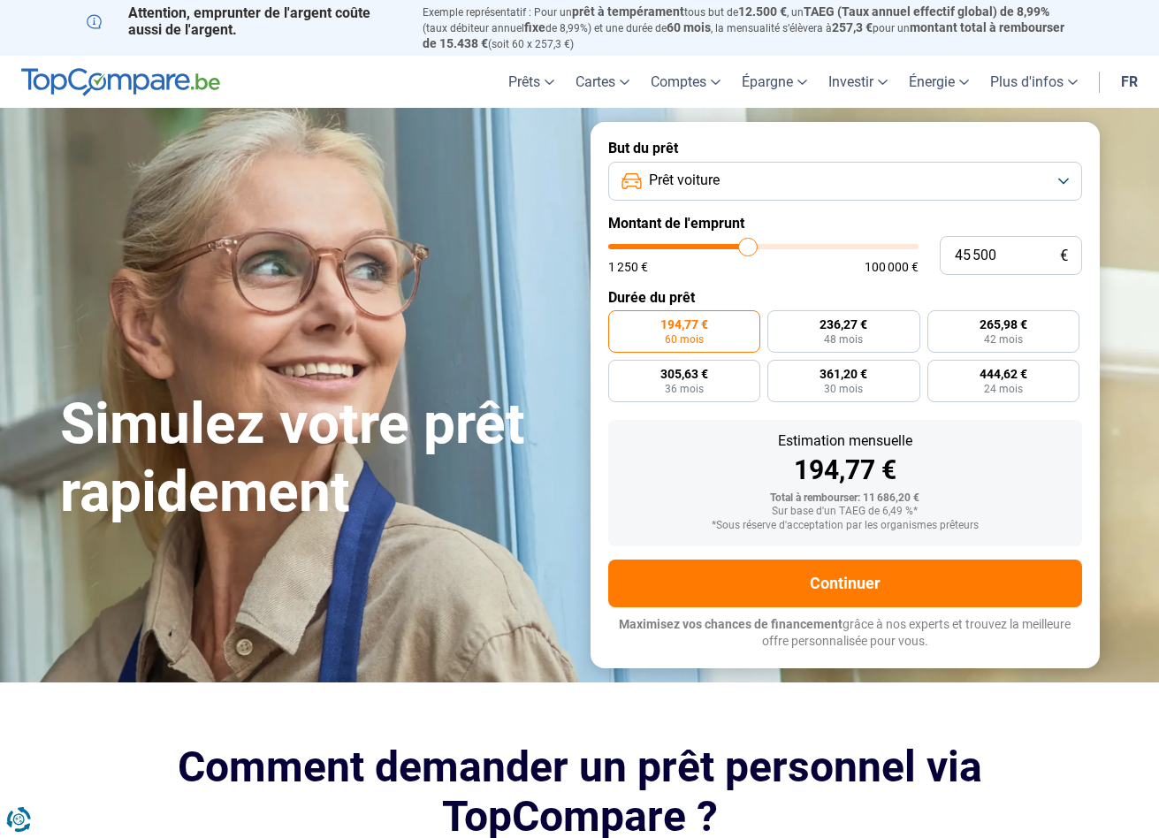
type input "45 000"
type input "45000"
type input "44 000"
type input "44000"
type input "43 250"
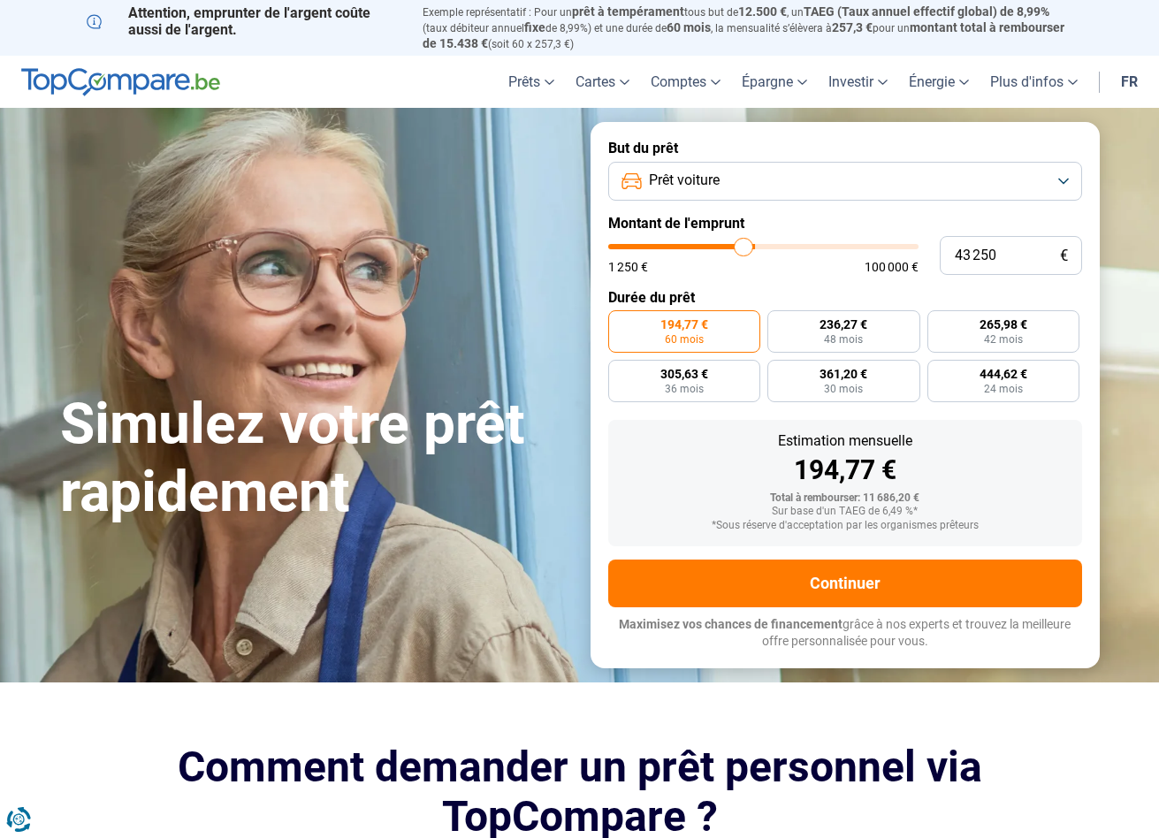
type input "43250"
type input "42 250"
type input "42250"
type input "41 750"
type input "41750"
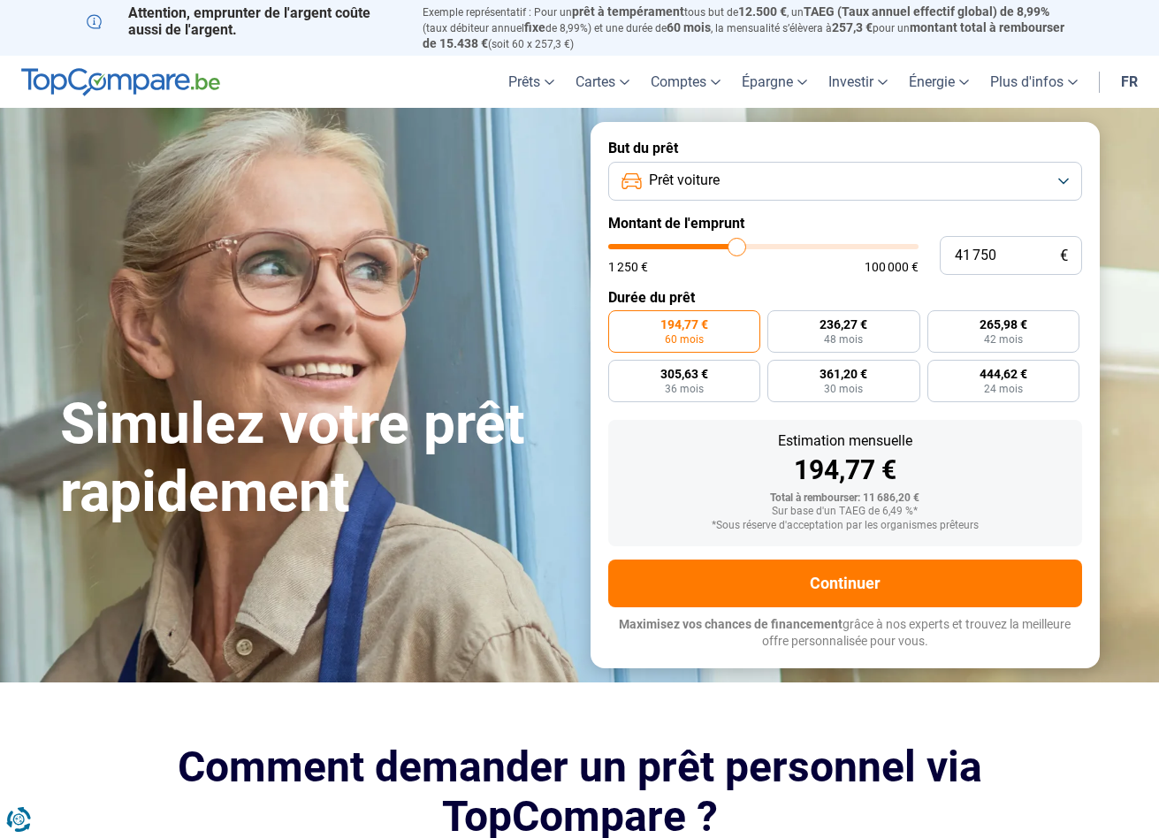
type input "41 500"
type input "41500"
type input "40 500"
type input "40500"
type input "40 000"
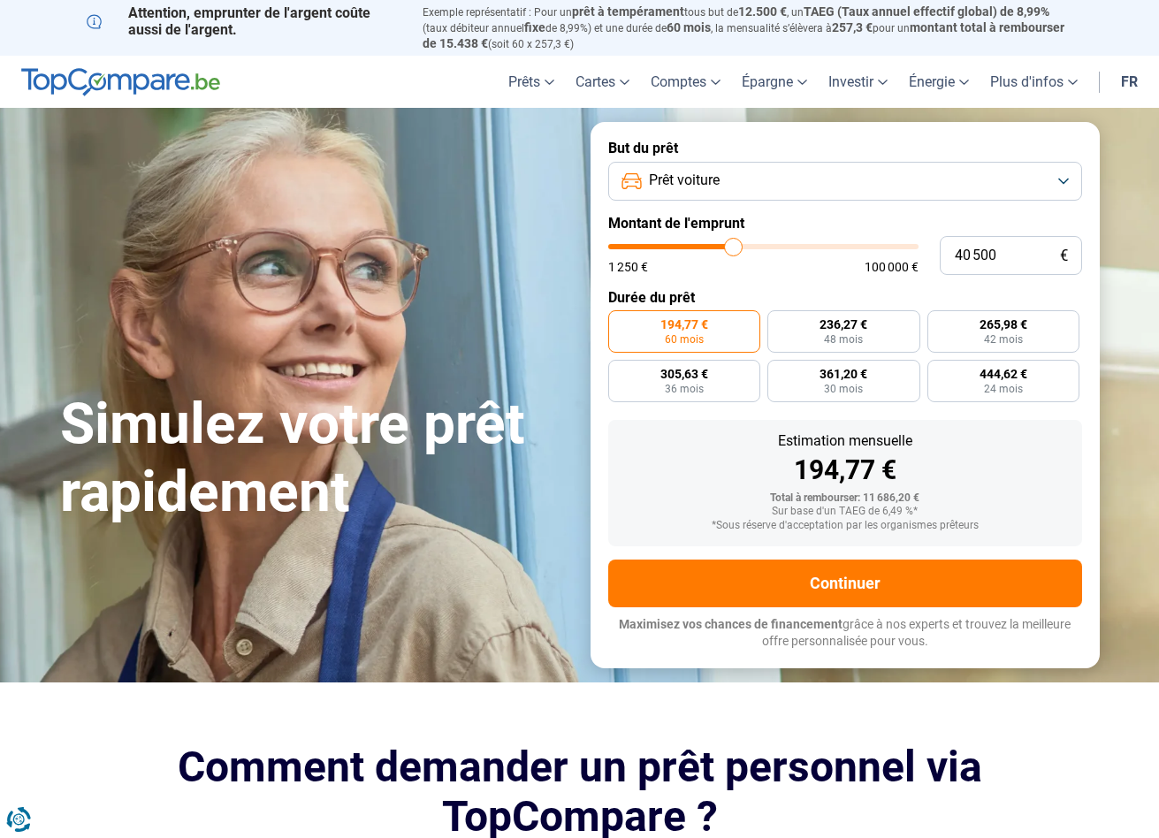
type input "40000"
type input "39 750"
type input "39750"
type input "39 250"
type input "39250"
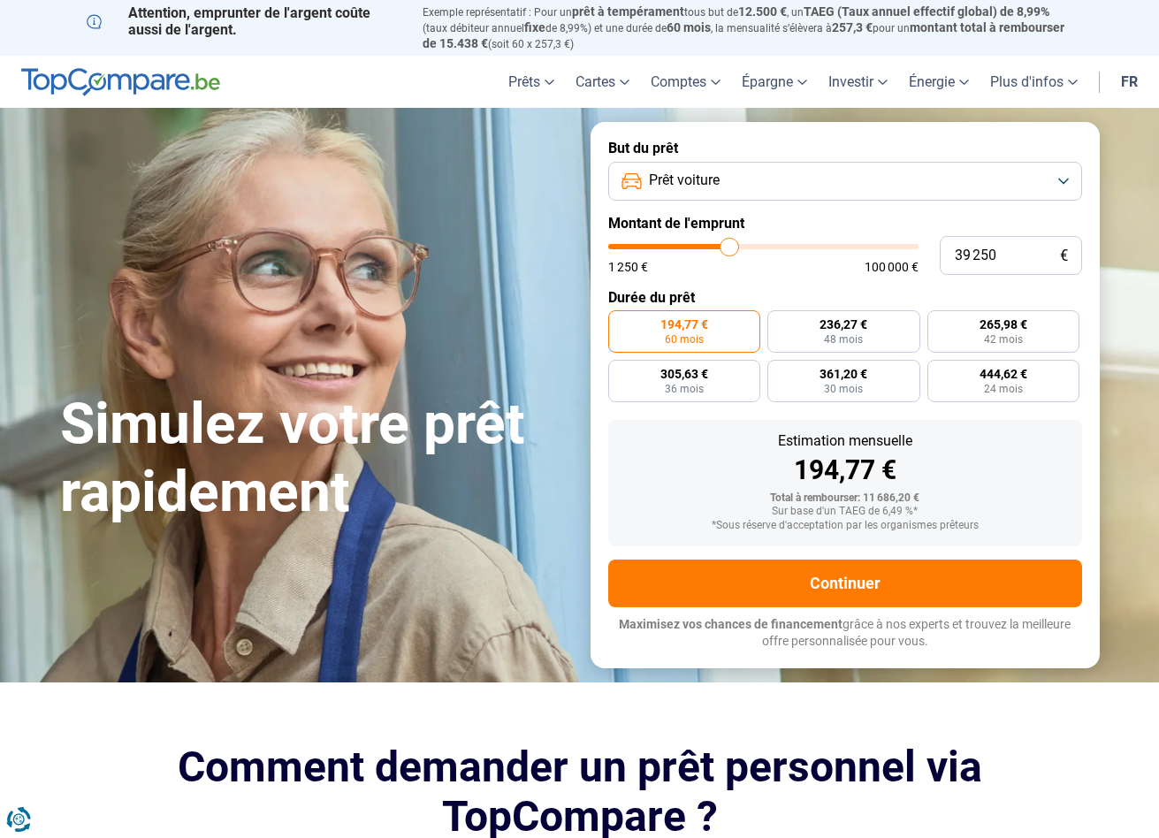
type input "39 000"
type input "39000"
type input "38 750"
type input "38750"
type input "38 500"
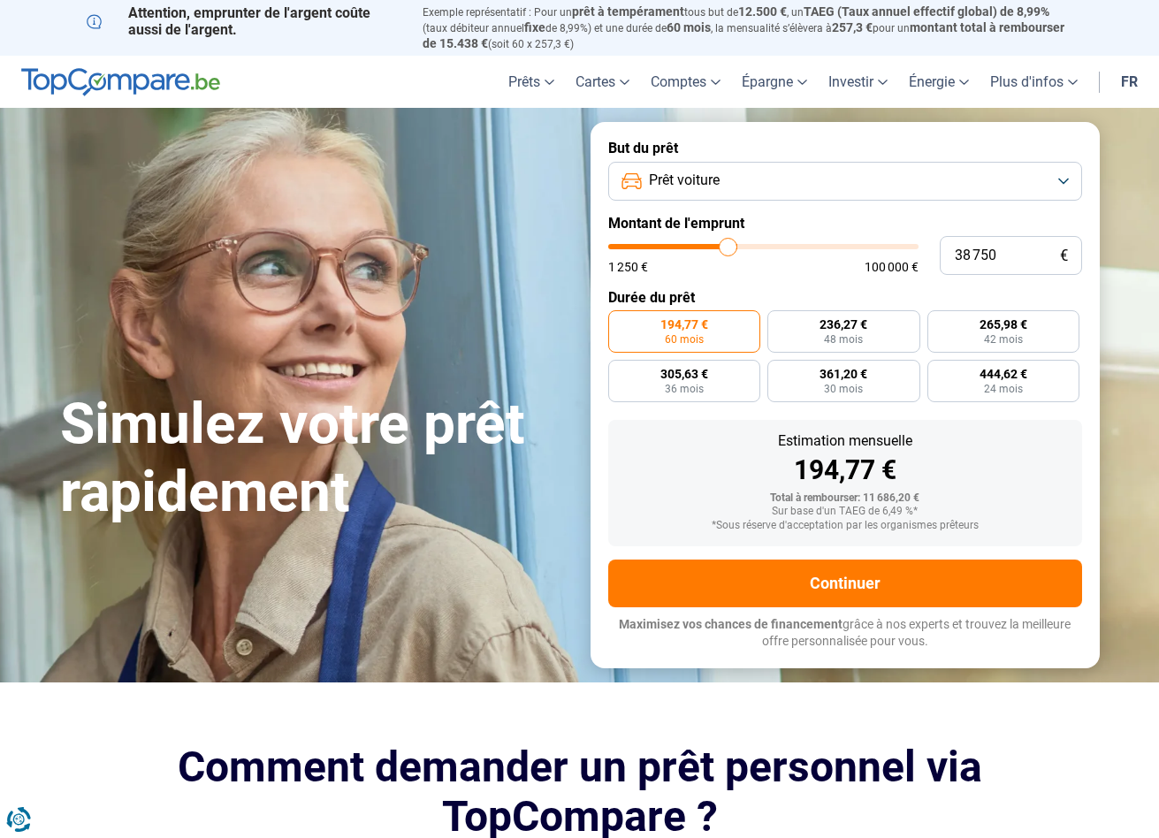
type input "38500"
type input "38 250"
type input "38250"
type input "38 000"
type input "38000"
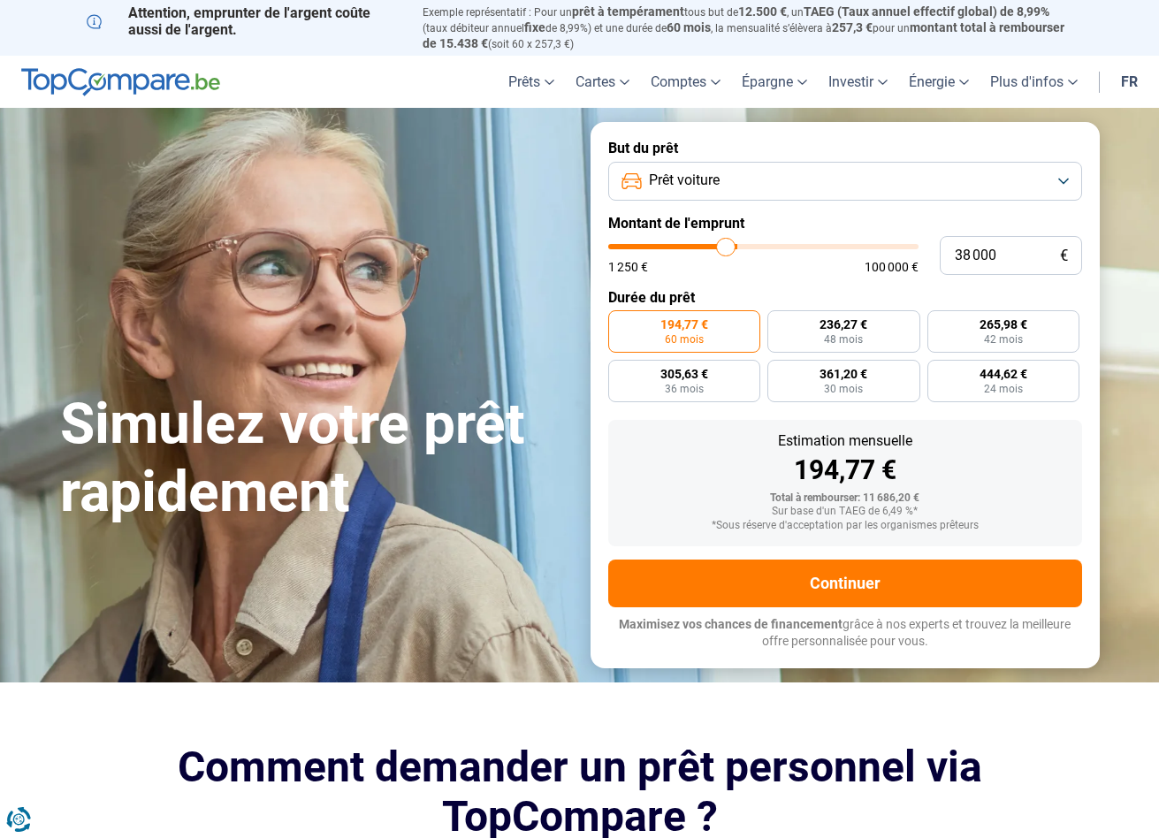
type input "37 750"
type input "37750"
type input "37 500"
type input "37500"
type input "37 250"
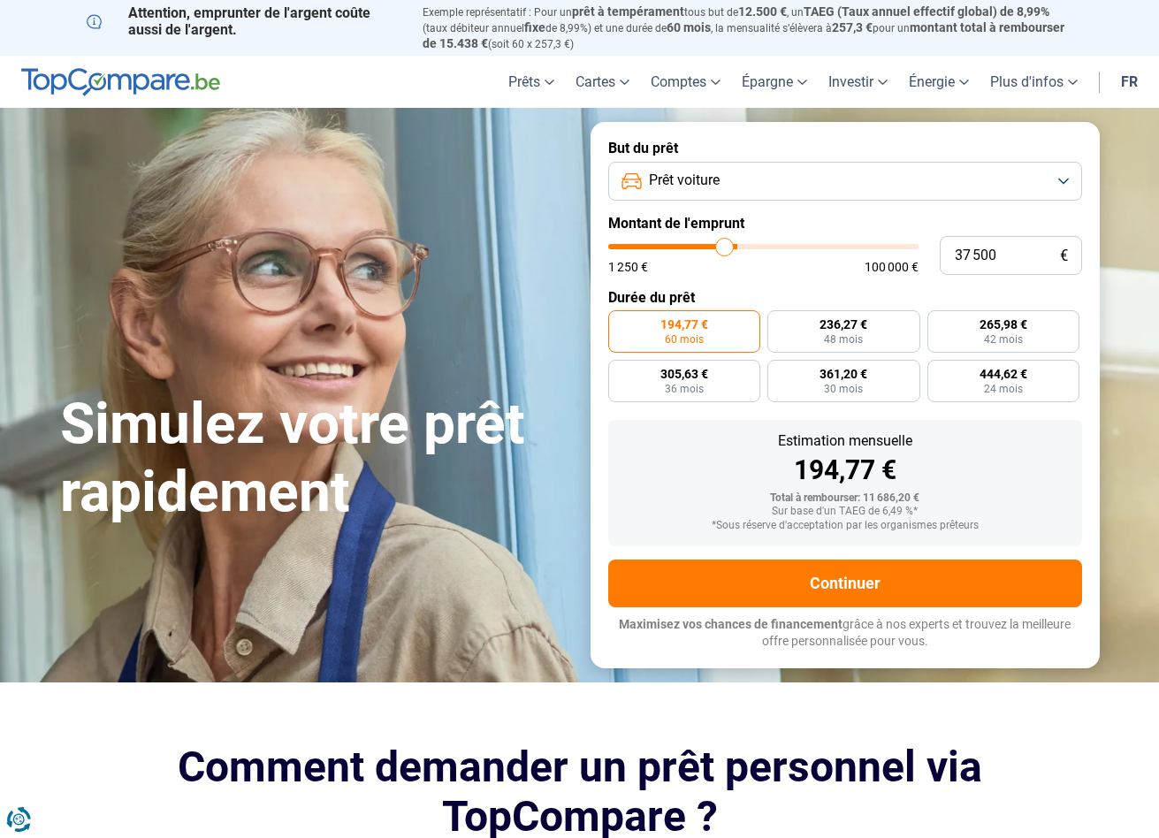
type input "37250"
type input "37 000"
type input "37000"
type input "36 750"
type input "36750"
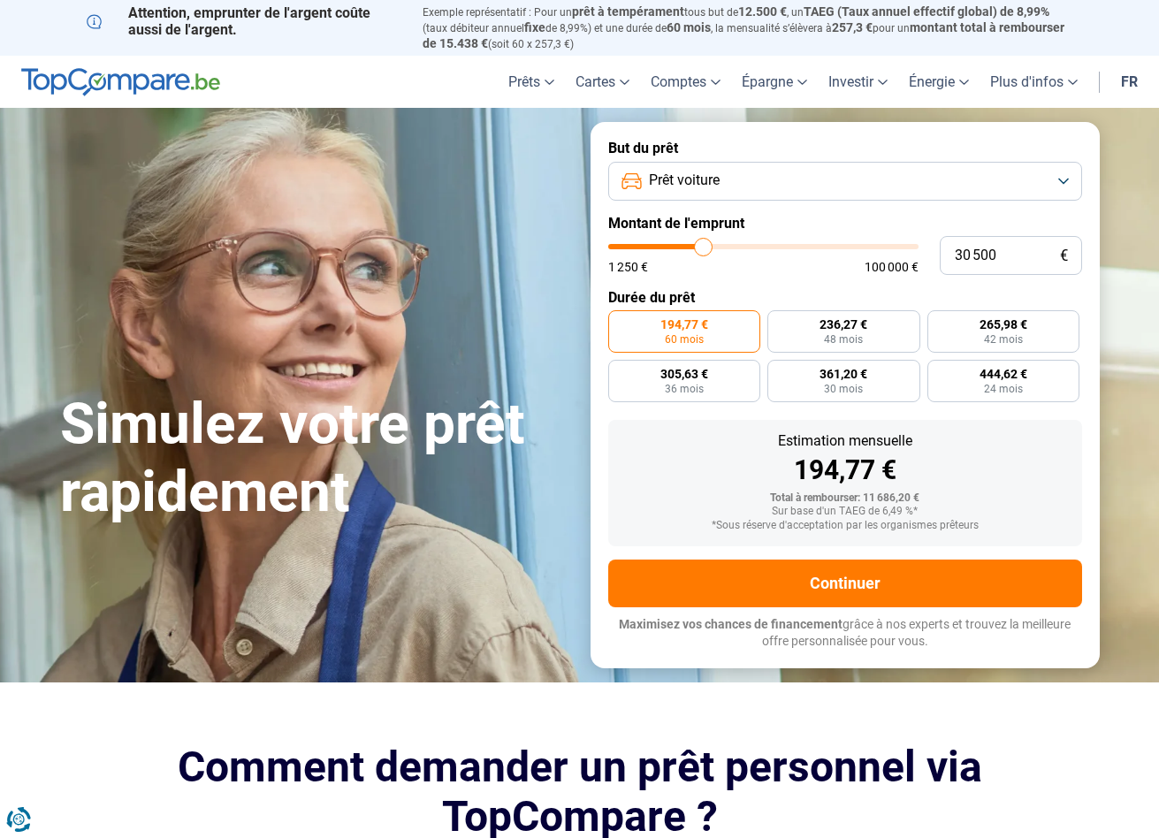
drag, startPoint x: 643, startPoint y: 240, endPoint x: 704, endPoint y: 243, distance: 60.2
click at [704, 244] on input "range" at bounding box center [763, 246] width 310 height 5
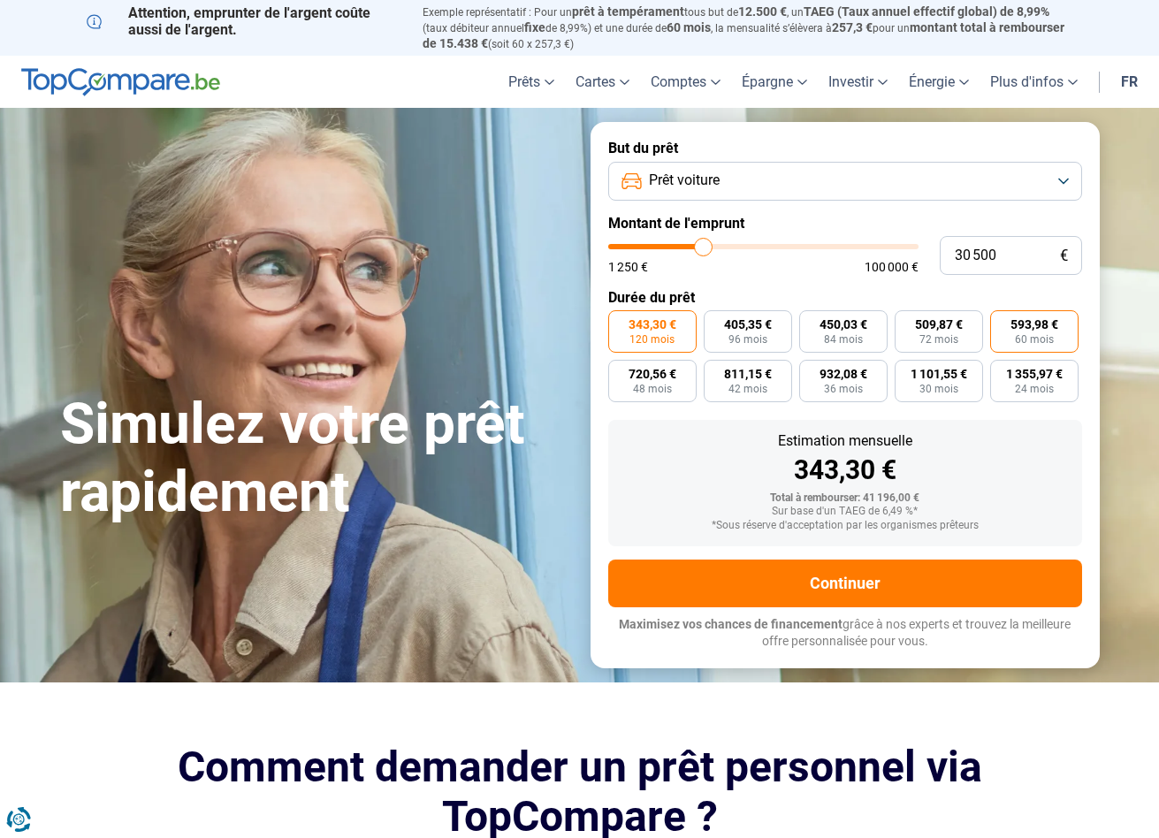
click at [1027, 336] on span "60 mois" at bounding box center [1034, 339] width 39 height 11
click at [1001, 322] on input "593,98 € 60 mois" at bounding box center [995, 315] width 11 height 11
click at [948, 334] on span "72 mois" at bounding box center [938, 339] width 39 height 11
click at [906, 322] on input "509,87 € 72 mois" at bounding box center [900, 315] width 11 height 11
click at [660, 371] on span "720,56 €" at bounding box center [652, 374] width 48 height 12
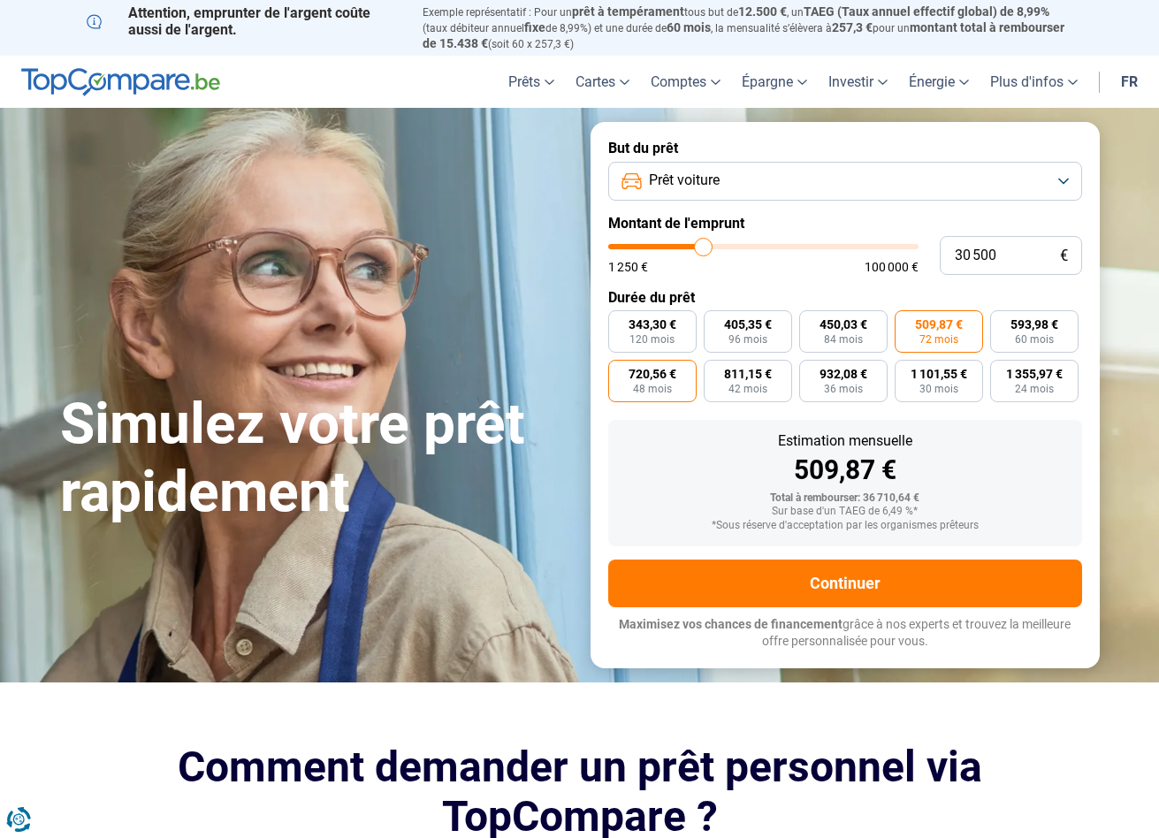
click at [620, 371] on input "720,56 € 48 mois" at bounding box center [613, 365] width 11 height 11
click at [1011, 314] on label "593,98 € 60 mois" at bounding box center [1034, 331] width 88 height 42
click at [1001, 314] on input "593,98 € 60 mois" at bounding box center [995, 315] width 11 height 11
click at [654, 377] on span "720,56 €" at bounding box center [652, 374] width 48 height 12
click at [620, 371] on input "720,56 € 48 mois" at bounding box center [613, 365] width 11 height 11
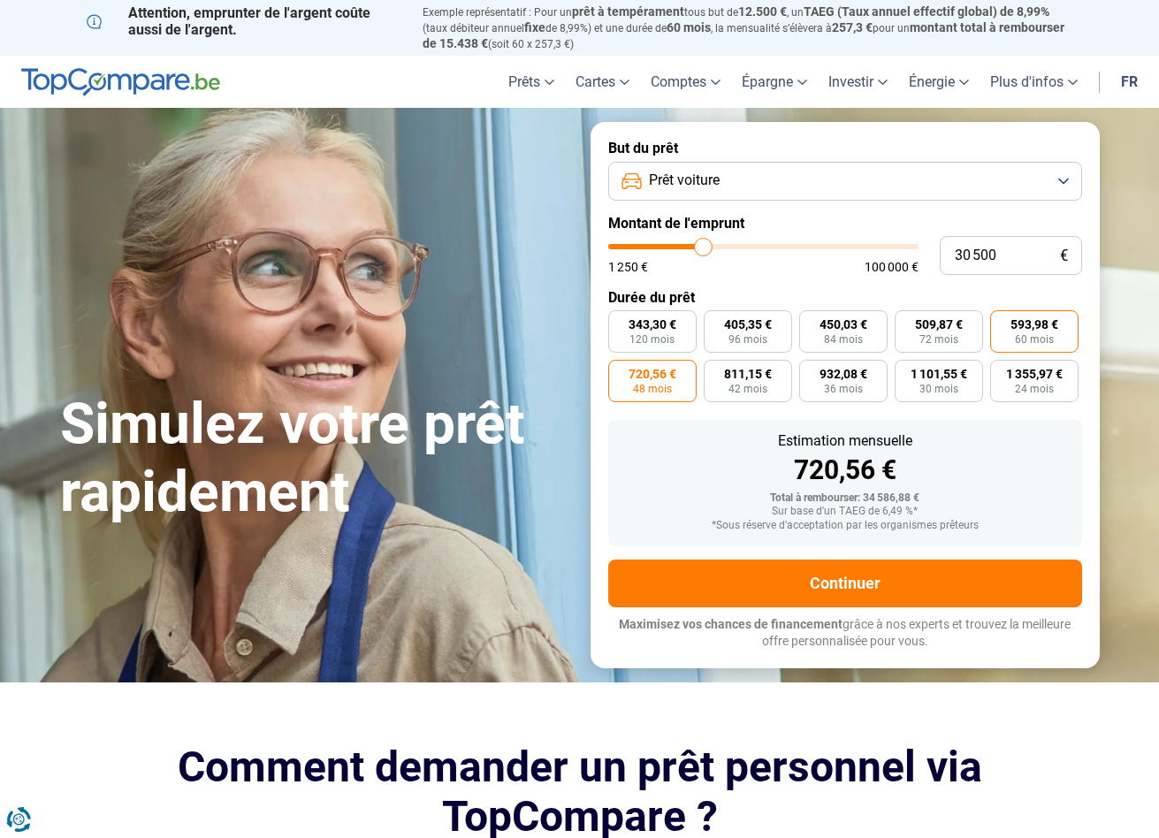
click at [1033, 339] on span "60 mois" at bounding box center [1034, 339] width 39 height 11
click at [1001, 322] on input "593,98 € 60 mois" at bounding box center [995, 315] width 11 height 11
click at [654, 376] on span "720,56 €" at bounding box center [652, 374] width 48 height 12
click at [620, 371] on input "720,56 € 48 mois" at bounding box center [613, 365] width 11 height 11
click at [1026, 327] on span "593,98 €" at bounding box center [1034, 324] width 48 height 12
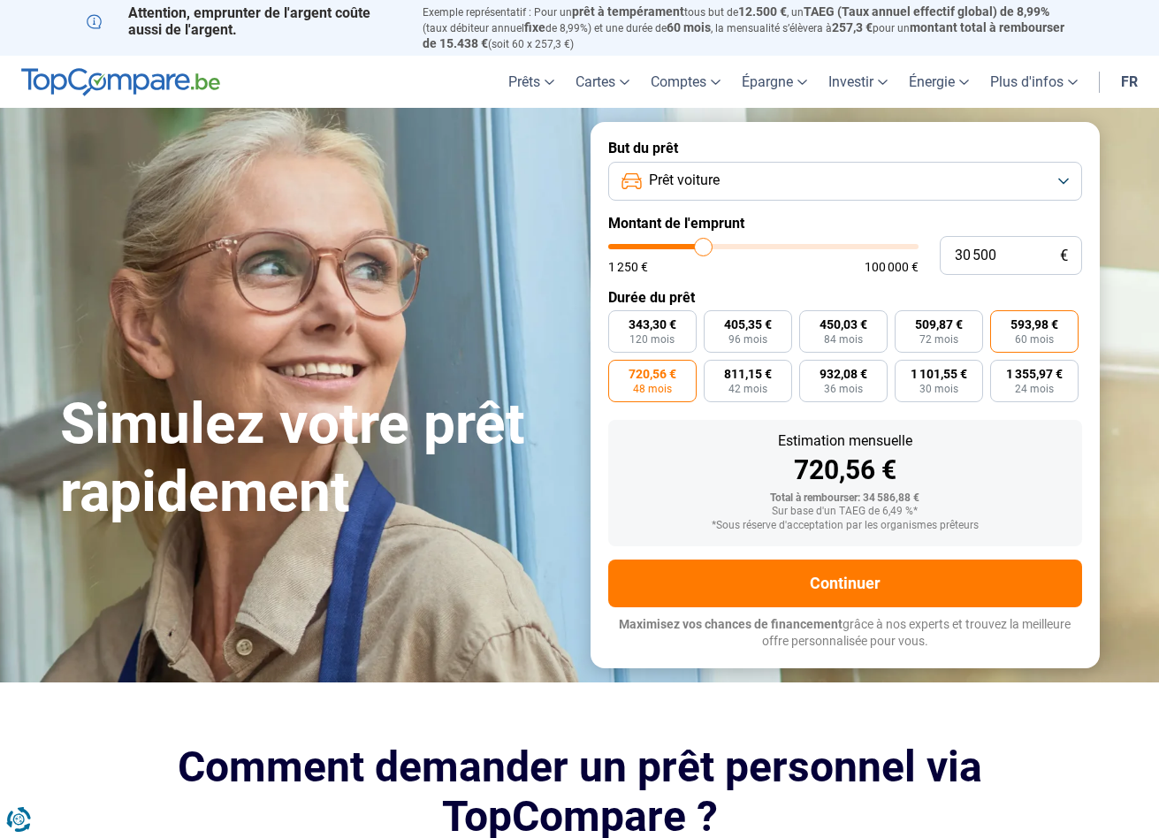
click at [1001, 322] on input "593,98 € 60 mois" at bounding box center [995, 315] width 11 height 11
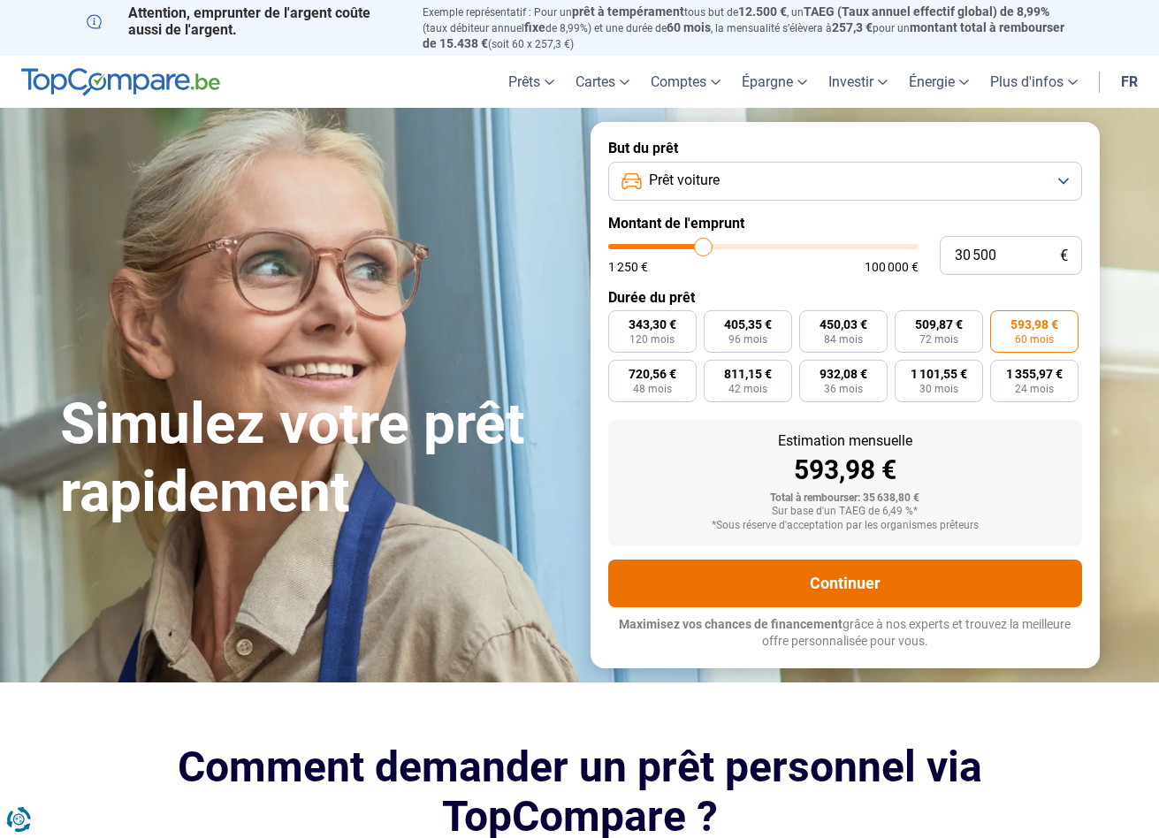
click at [978, 573] on button "Continuer" at bounding box center [845, 584] width 474 height 48
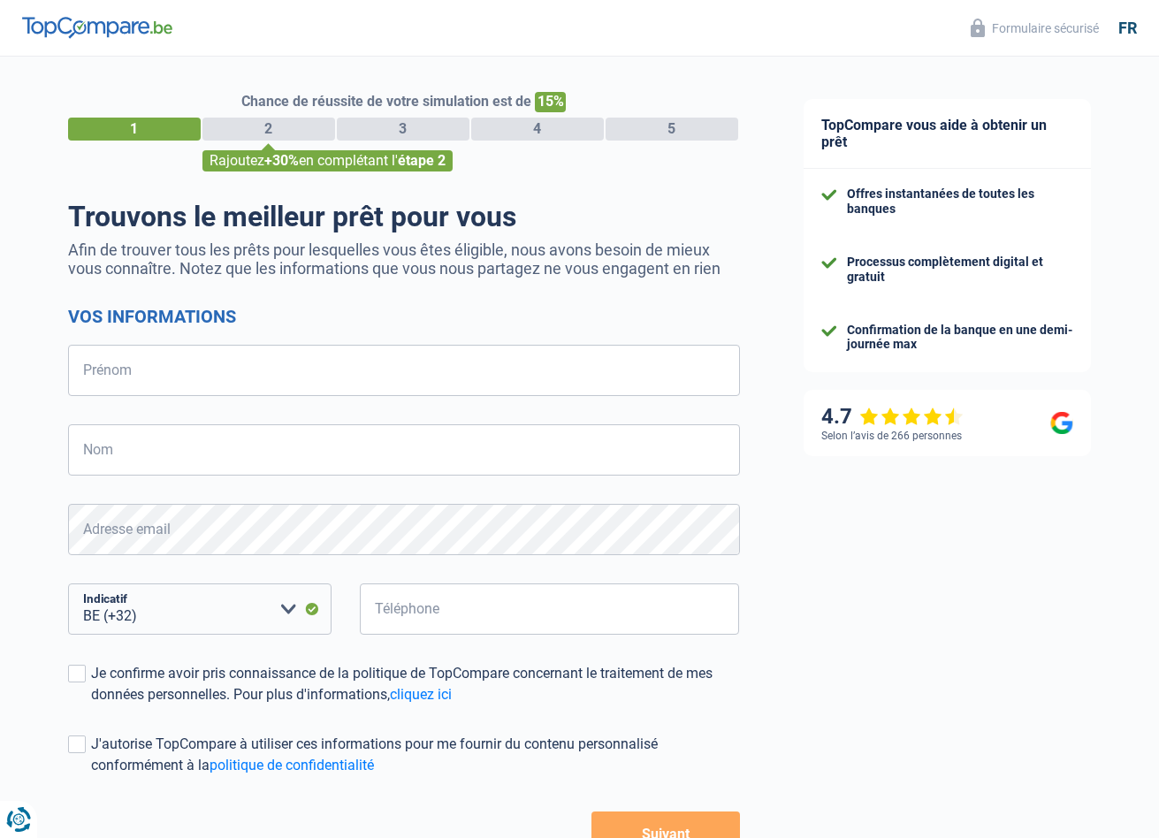
select select "32"
